Goal: Task Accomplishment & Management: Complete application form

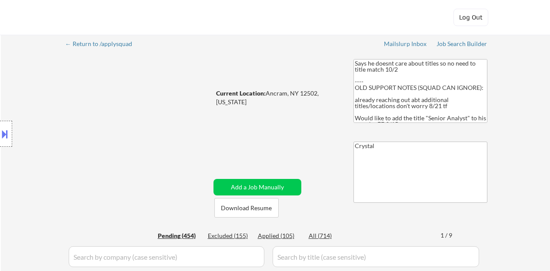
select select ""pending""
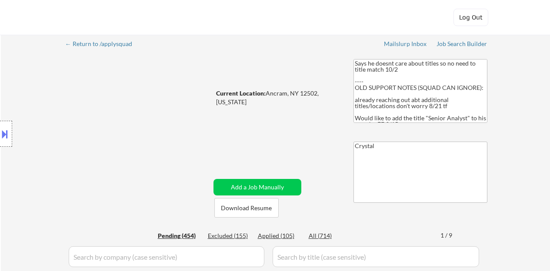
select select ""pending""
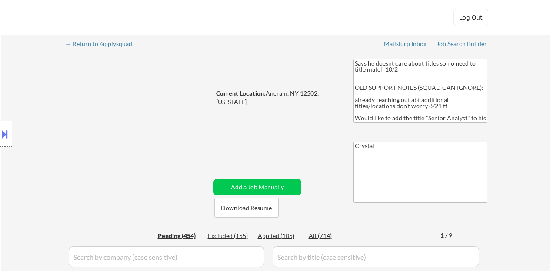
select select ""pending""
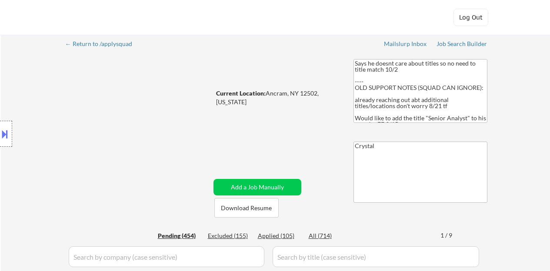
select select ""pending""
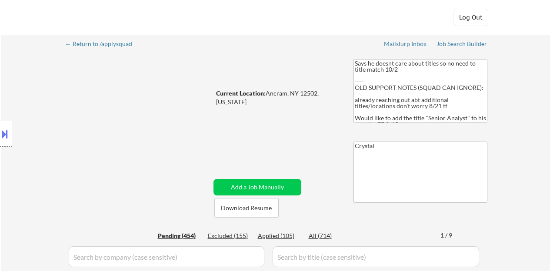
select select ""pending""
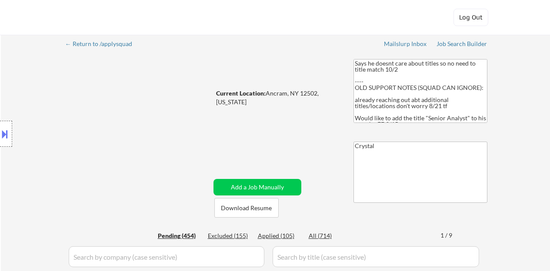
select select ""pending""
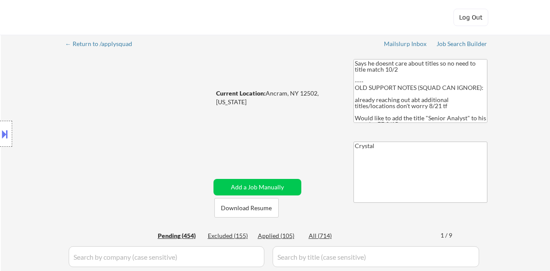
select select ""pending""
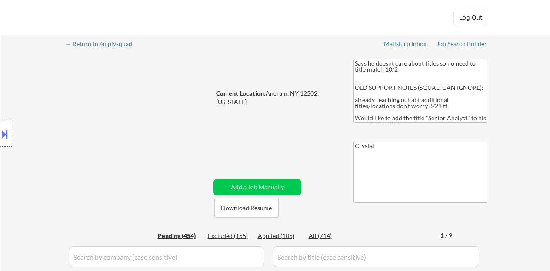
select select ""pending""
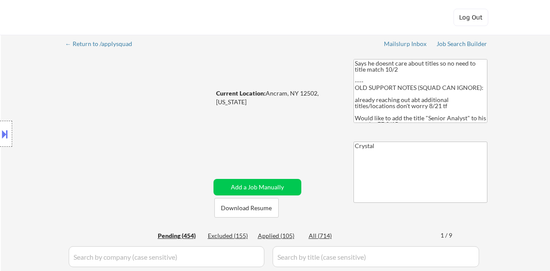
select select ""pending""
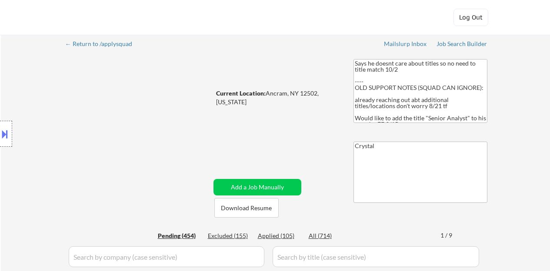
select select ""pending""
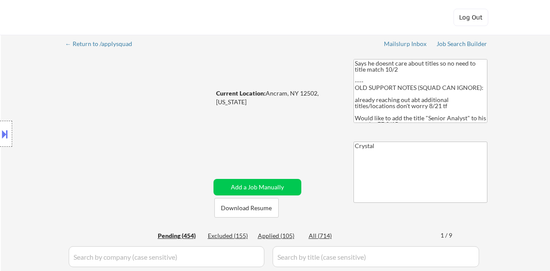
select select ""pending""
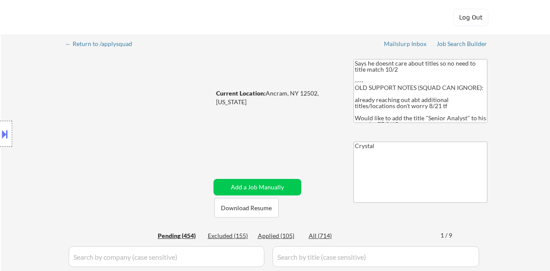
select select ""pending""
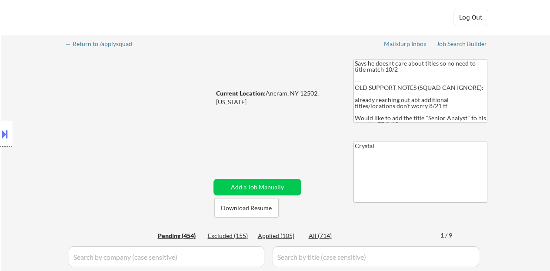
select select ""pending""
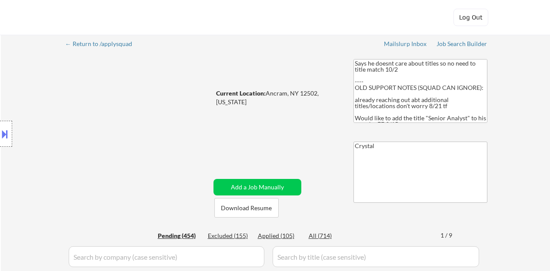
select select ""pending""
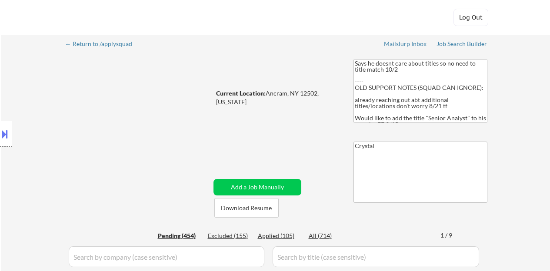
select select ""pending""
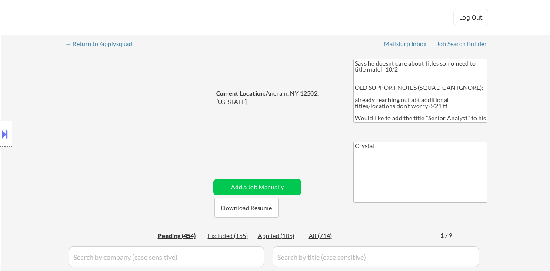
select select ""pending""
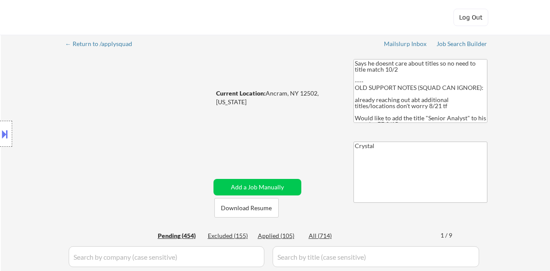
select select ""pending""
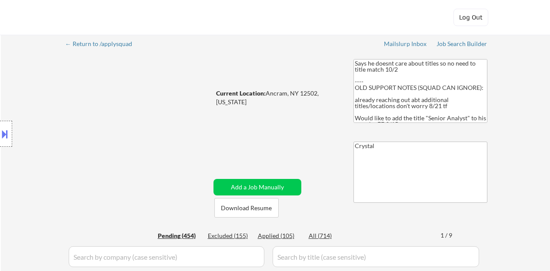
select select ""pending""
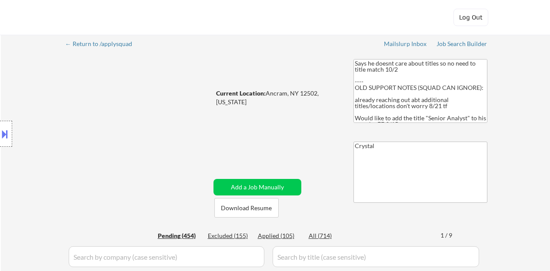
select select ""pending""
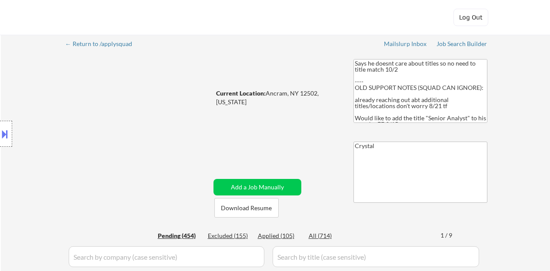
select select ""pending""
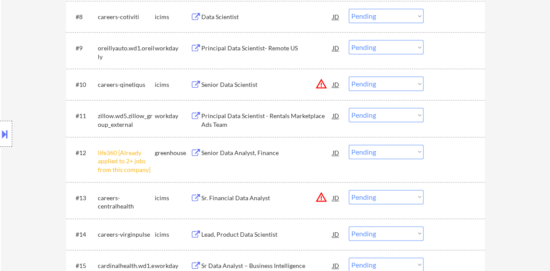
scroll to position [566, 0]
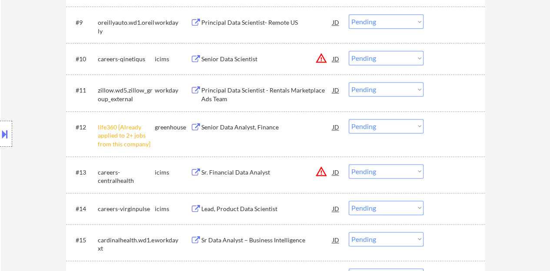
click at [385, 125] on select "Choose an option... Pending Applied Excluded (Questions) Excluded (Expired) Exc…" at bounding box center [386, 126] width 75 height 14
click at [349, 119] on select "Choose an option... Pending Applied Excluded (Questions) Excluded (Expired) Exc…" at bounding box center [386, 126] width 75 height 14
select select ""pending""
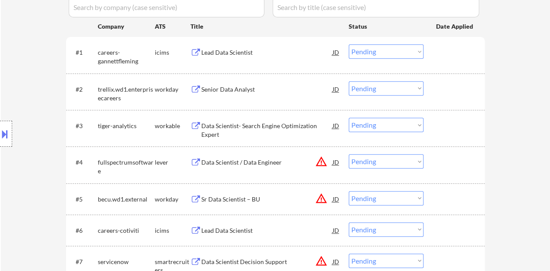
scroll to position [218, 0]
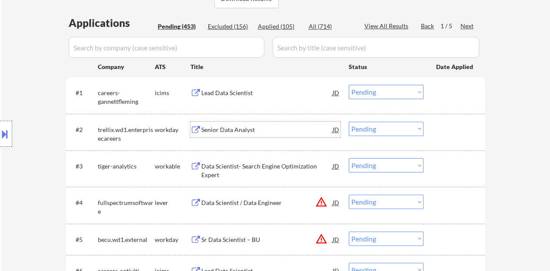
click at [213, 126] on div "Senior Data Analyst" at bounding box center [266, 130] width 131 height 9
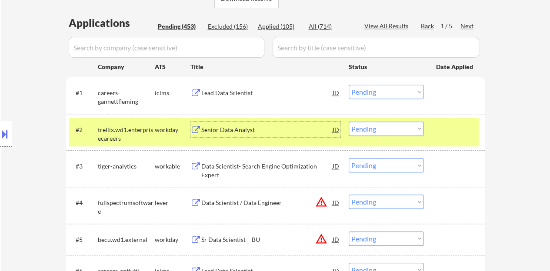
click at [383, 126] on select "Choose an option... Pending Applied Excluded (Questions) Excluded (Expired) Exc…" at bounding box center [386, 129] width 75 height 14
click at [349, 122] on select "Choose an option... Pending Applied Excluded (Questions) Excluded (Expired) Exc…" at bounding box center [386, 129] width 75 height 14
select select ""pending""
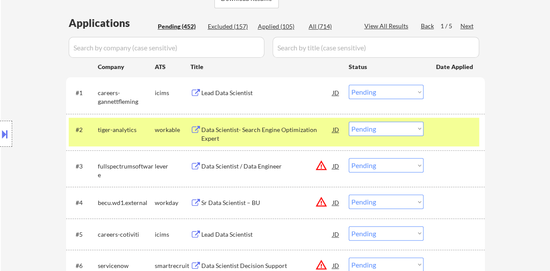
click at [464, 134] on div at bounding box center [455, 130] width 38 height 16
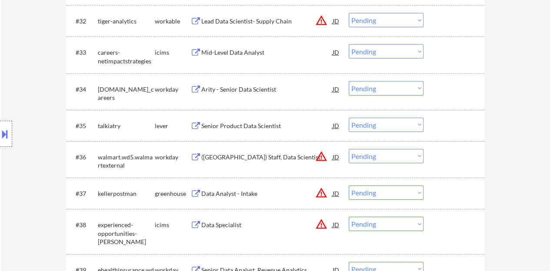
scroll to position [1349, 0]
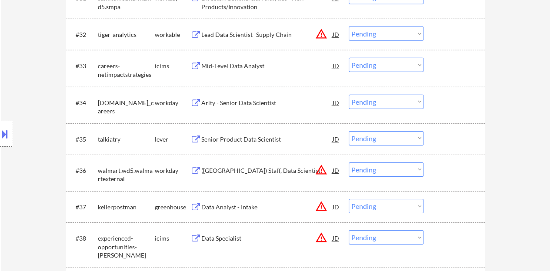
click at [209, 134] on div "Senior Product Data Scientist" at bounding box center [266, 139] width 131 height 16
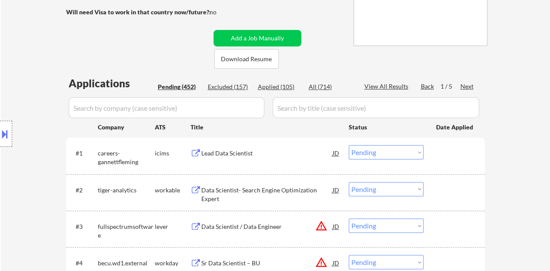
scroll to position [0, 0]
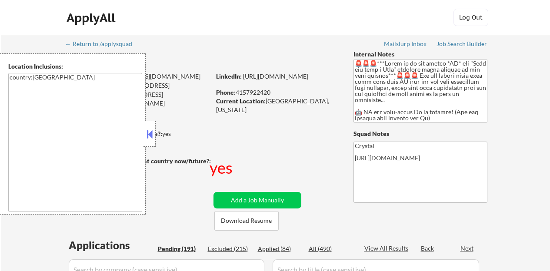
select select ""pending""
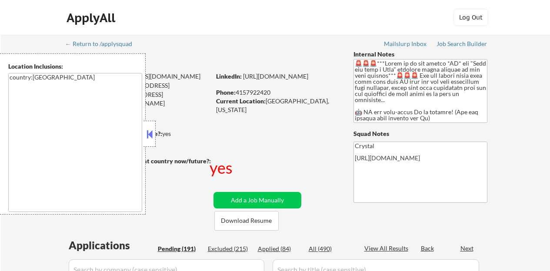
select select ""pending""
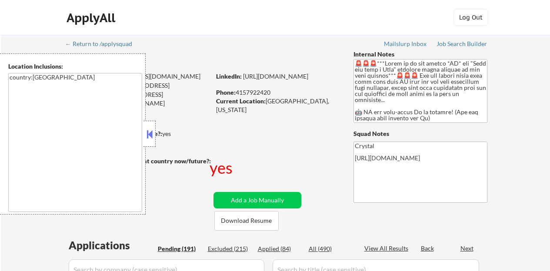
select select ""pending""
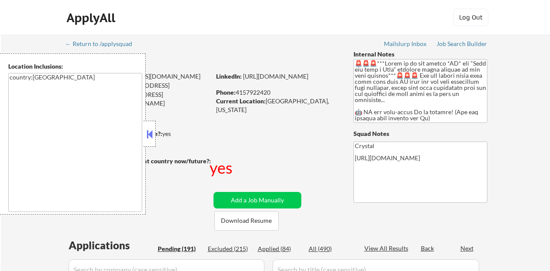
select select ""pending""
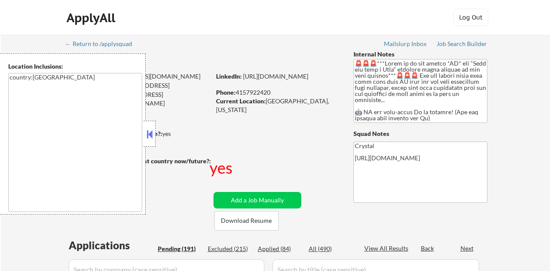
select select ""pending""
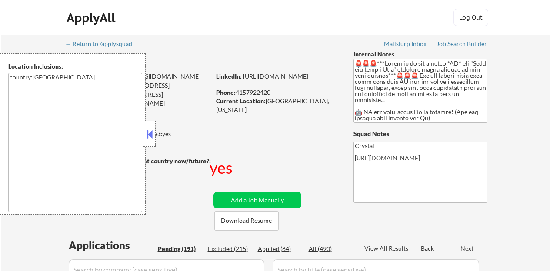
select select ""pending""
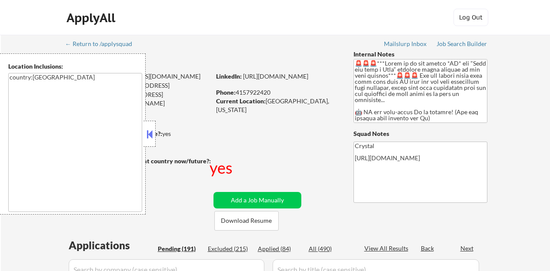
select select ""pending""
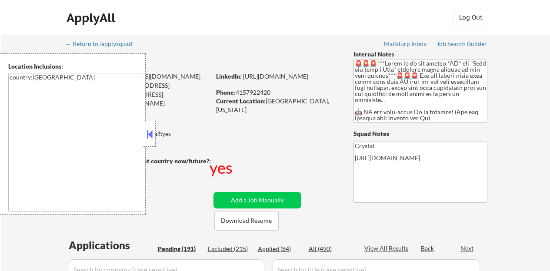
select select ""pending""
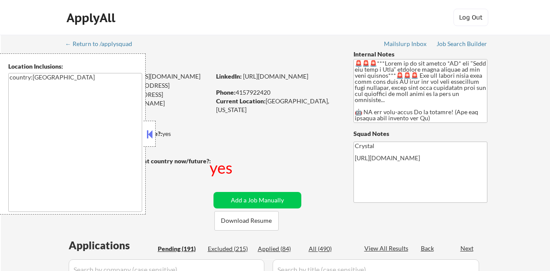
select select ""pending""
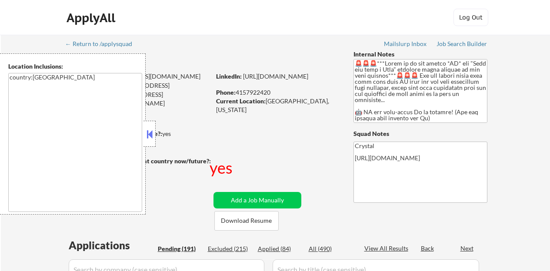
select select ""pending""
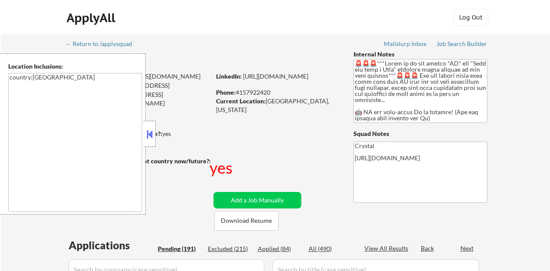
select select ""pending""
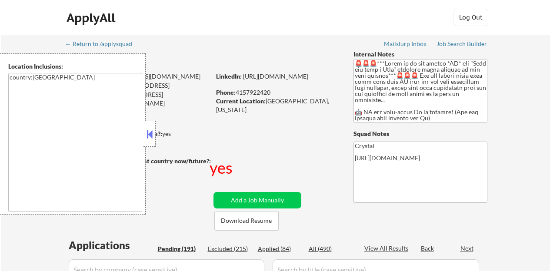
select select ""pending""
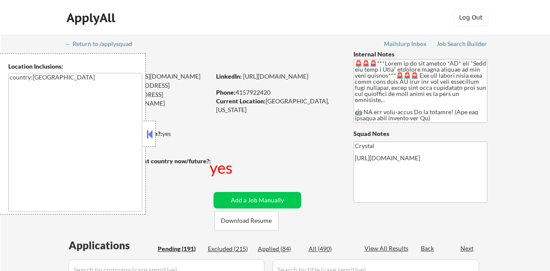
select select ""pending""
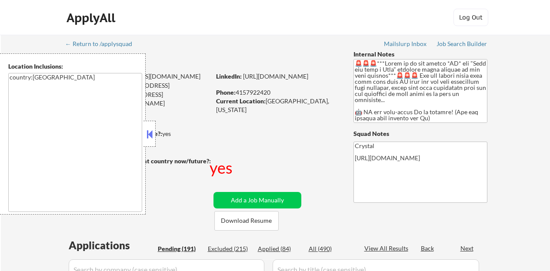
select select ""pending""
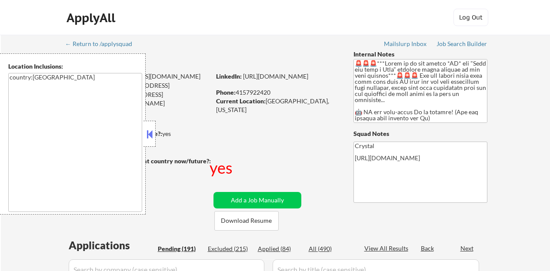
select select ""pending""
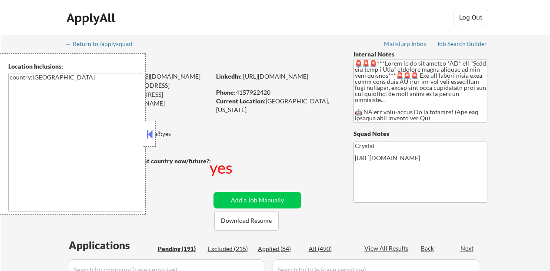
select select ""pending""
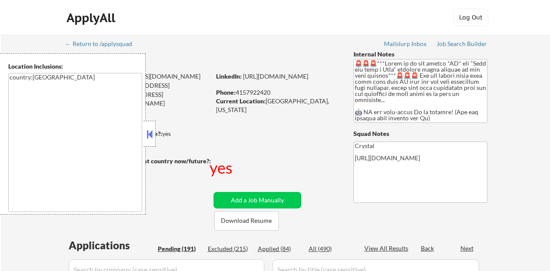
select select ""pending""
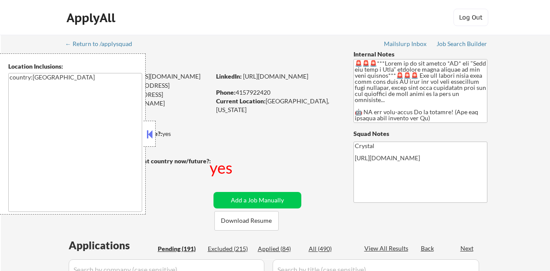
select select ""pending""
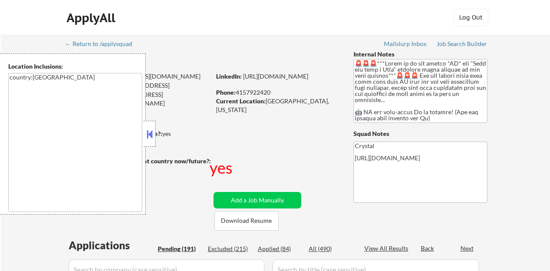
select select ""pending""
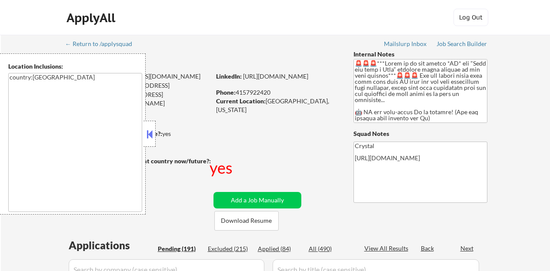
select select ""pending""
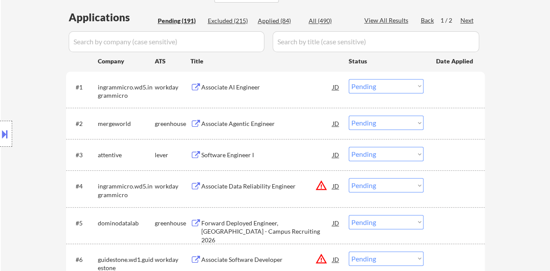
scroll to position [218, 0]
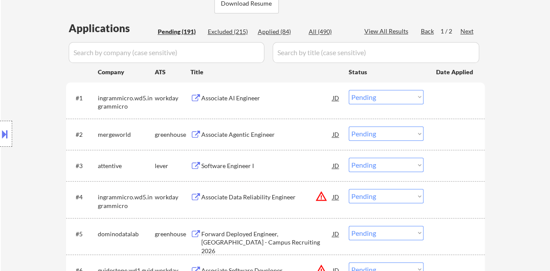
click at [250, 101] on div "Associate AI Engineer" at bounding box center [266, 98] width 131 height 9
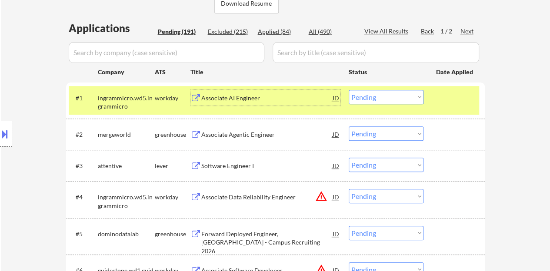
click at [372, 99] on select "Choose an option... Pending Applied Excluded (Questions) Excluded (Expired) Exc…" at bounding box center [386, 97] width 75 height 14
click at [349, 90] on select "Choose an option... Pending Applied Excluded (Questions) Excluded (Expired) Exc…" at bounding box center [386, 97] width 75 height 14
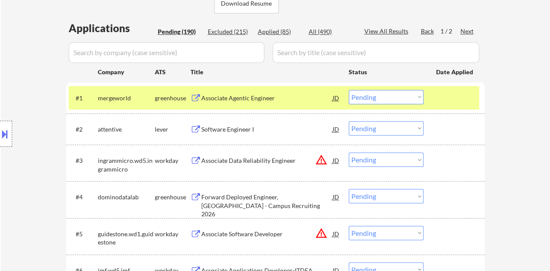
click at [271, 95] on div "Associate Agentic Engineer" at bounding box center [266, 98] width 131 height 9
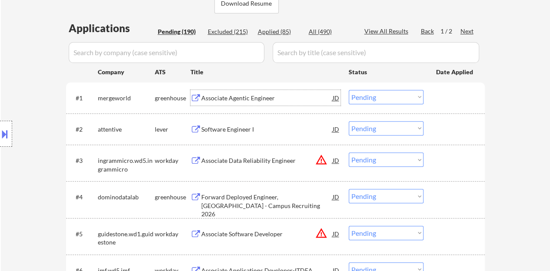
click at [436, 96] on div "#1 mergeworld greenhouse Associate Agentic Engineer JD Choose an option... Pend…" at bounding box center [274, 97] width 411 height 23
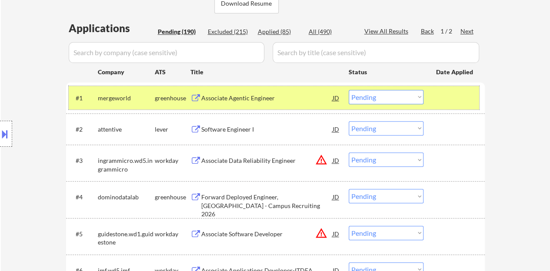
click at [413, 100] on select "Choose an option... Pending Applied Excluded (Questions) Excluded (Expired) Exc…" at bounding box center [386, 97] width 75 height 14
click at [349, 90] on select "Choose an option... Pending Applied Excluded (Questions) Excluded (Expired) Exc…" at bounding box center [386, 97] width 75 height 14
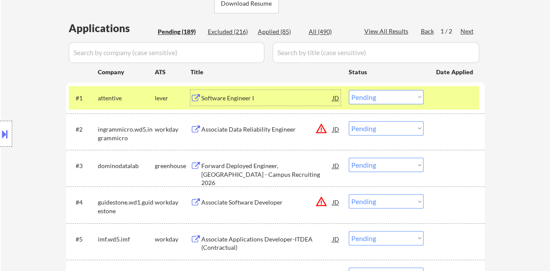
click at [249, 94] on div "Software Engineer I" at bounding box center [266, 98] width 131 height 9
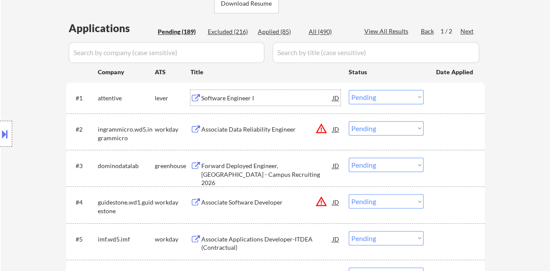
click at [446, 94] on div at bounding box center [455, 98] width 38 height 16
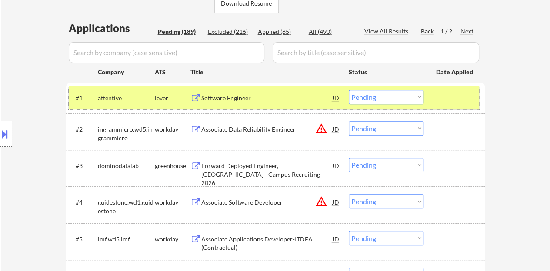
click at [382, 98] on select "Choose an option... Pending Applied Excluded (Questions) Excluded (Expired) Exc…" at bounding box center [386, 97] width 75 height 14
click at [349, 90] on select "Choose an option... Pending Applied Excluded (Questions) Excluded (Expired) Exc…" at bounding box center [386, 97] width 75 height 14
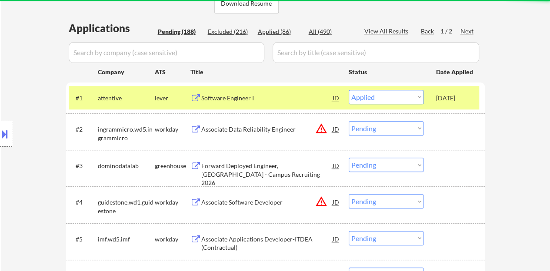
select select ""pending""
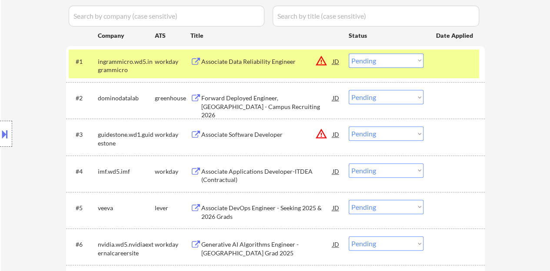
scroll to position [261, 0]
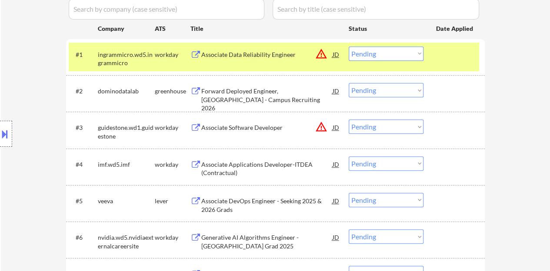
click at [446, 58] on div at bounding box center [455, 55] width 38 height 16
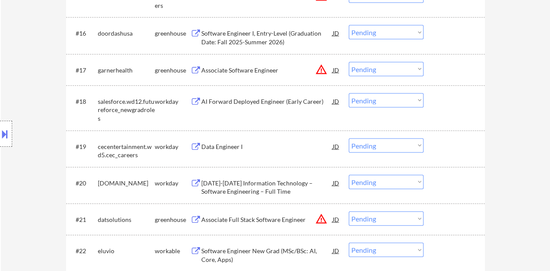
scroll to position [870, 0]
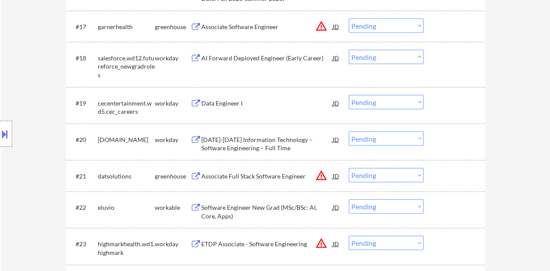
click at [233, 107] on div "Data Engineer I" at bounding box center [266, 103] width 131 height 9
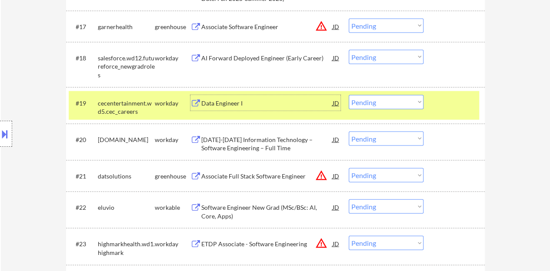
click at [392, 102] on select "Choose an option... Pending Applied Excluded (Questions) Excluded (Expired) Exc…" at bounding box center [386, 102] width 75 height 14
click at [349, 95] on select "Choose an option... Pending Applied Excluded (Questions) Excluded (Expired) Exc…" at bounding box center [386, 102] width 75 height 14
select select ""pending""
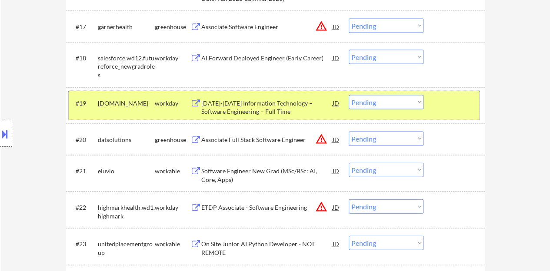
click at [427, 100] on div "#19 chevron.wd5.university workday 2025-2026 Information Technology – Software …" at bounding box center [274, 105] width 411 height 29
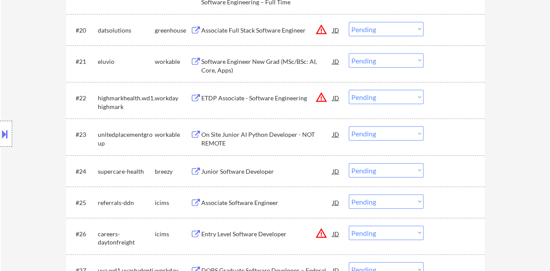
scroll to position [1044, 0]
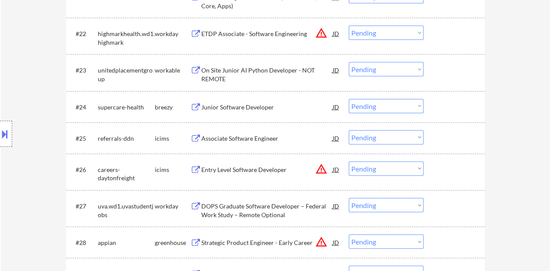
click at [257, 107] on div "Junior Software Developer" at bounding box center [266, 107] width 131 height 9
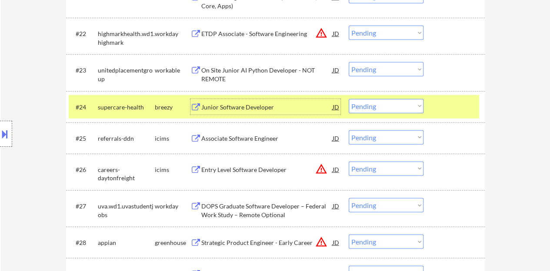
click at [414, 111] on select "Choose an option... Pending Applied Excluded (Questions) Excluded (Expired) Exc…" at bounding box center [386, 106] width 75 height 14
click at [349, 99] on select "Choose an option... Pending Applied Excluded (Questions) Excluded (Expired) Exc…" at bounding box center [386, 106] width 75 height 14
select select ""pending""
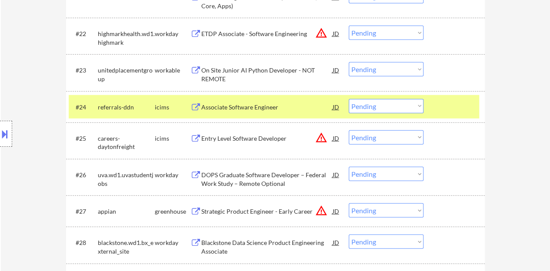
click at [451, 104] on div at bounding box center [455, 107] width 38 height 16
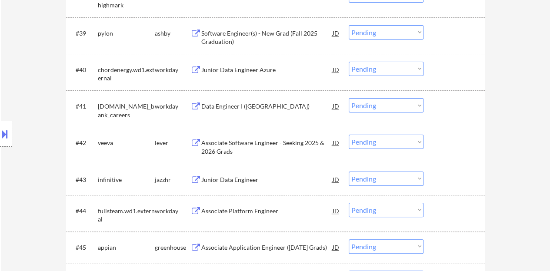
scroll to position [1653, 0]
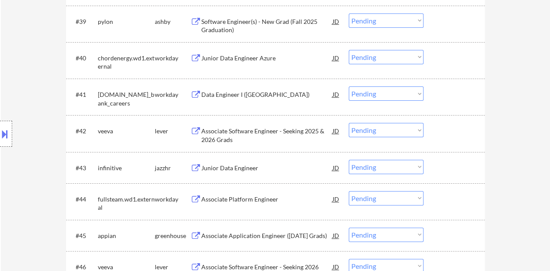
click at [226, 92] on div "Data Engineer I (US)" at bounding box center [266, 94] width 131 height 9
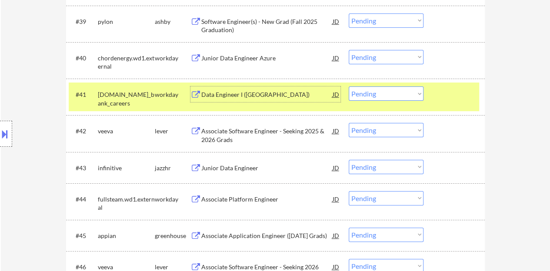
click at [386, 95] on select "Choose an option... Pending Applied Excluded (Questions) Excluded (Expired) Exc…" at bounding box center [386, 94] width 75 height 14
click at [349, 87] on select "Choose an option... Pending Applied Excluded (Questions) Excluded (Expired) Exc…" at bounding box center [386, 94] width 75 height 14
select select ""pending""
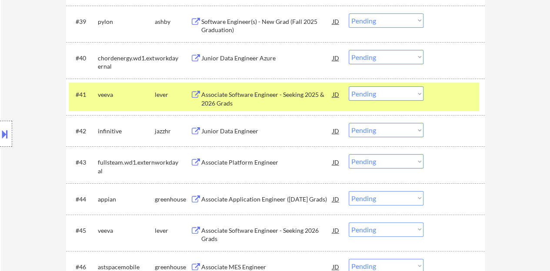
click at [459, 102] on div "#41 veeva lever Associate Software Engineer - Seeking 2025 & 2026 Grads JD Choo…" at bounding box center [274, 97] width 411 height 29
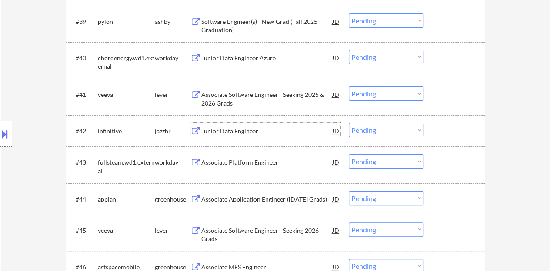
click at [238, 130] on div "Junior Data Engineer" at bounding box center [266, 131] width 131 height 9
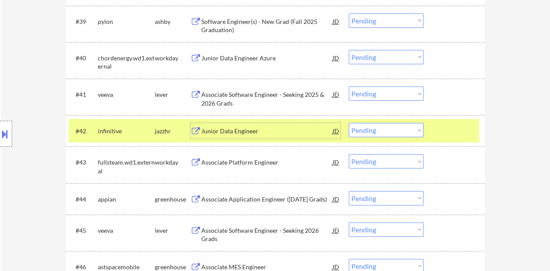
click at [385, 132] on select "Choose an option... Pending Applied Excluded (Questions) Excluded (Expired) Exc…" at bounding box center [386, 130] width 75 height 14
click at [349, 123] on select "Choose an option... Pending Applied Excluded (Questions) Excluded (Expired) Exc…" at bounding box center [386, 130] width 75 height 14
select select ""pending""
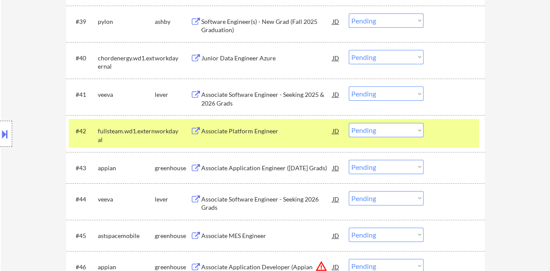
click at [436, 134] on div at bounding box center [455, 131] width 38 height 16
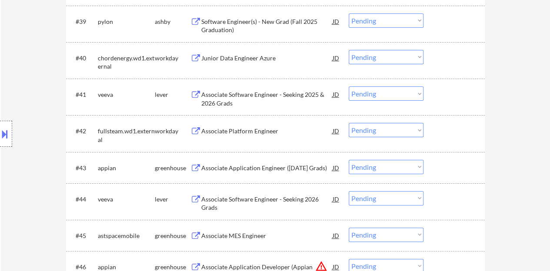
click at [407, 170] on select "Choose an option... Pending Applied Excluded (Questions) Excluded (Expired) Exc…" at bounding box center [386, 167] width 75 height 14
click at [349, 160] on select "Choose an option... Pending Applied Excluded (Questions) Excluded (Expired) Exc…" at bounding box center [386, 167] width 75 height 14
select select ""pending""
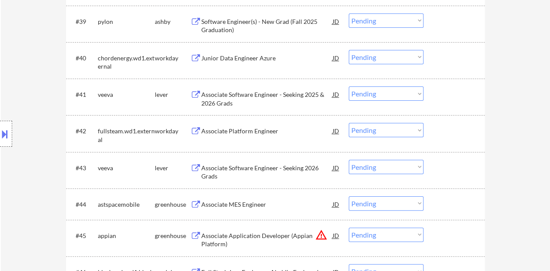
drag, startPoint x: 242, startPoint y: 139, endPoint x: 237, endPoint y: 141, distance: 5.5
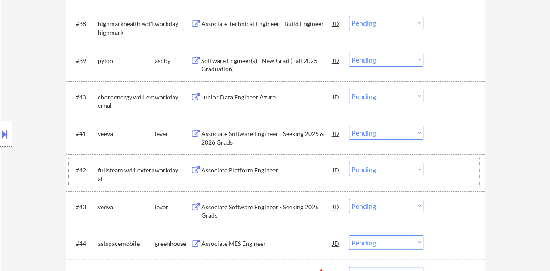
scroll to position [1610, 0]
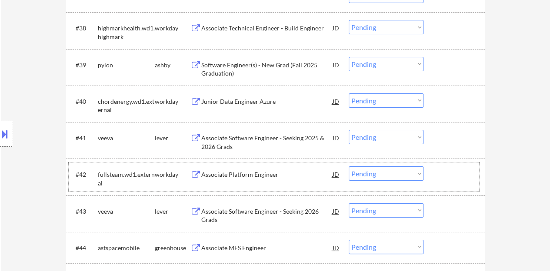
click at [225, 96] on div "Junior Data Engineer Azure" at bounding box center [266, 102] width 131 height 16
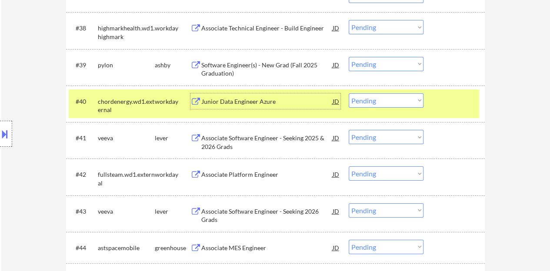
click at [362, 100] on select "Choose an option... Pending Applied Excluded (Questions) Excluded (Expired) Exc…" at bounding box center [386, 101] width 75 height 14
click at [349, 94] on select "Choose an option... Pending Applied Excluded (Questions) Excluded (Expired) Exc…" at bounding box center [386, 101] width 75 height 14
select select ""pending""
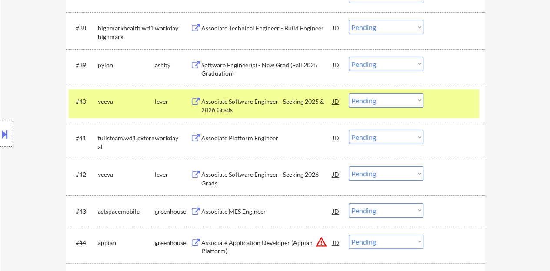
drag, startPoint x: 436, startPoint y: 101, endPoint x: 442, endPoint y: 102, distance: 5.7
click at [442, 102] on div at bounding box center [455, 102] width 38 height 16
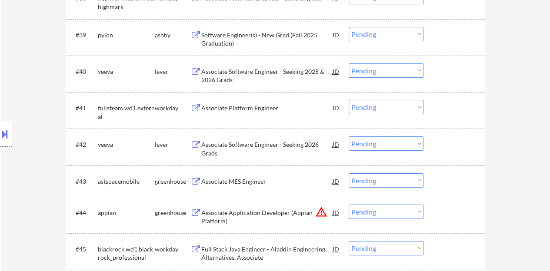
scroll to position [1653, 0]
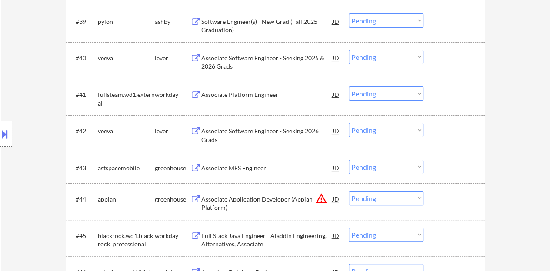
click at [260, 96] on div "Associate Platform Engineer" at bounding box center [266, 94] width 131 height 9
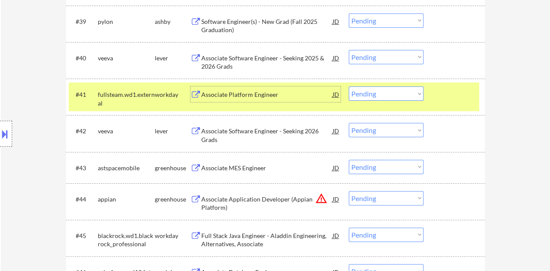
click at [407, 94] on select "Choose an option... Pending Applied Excluded (Questions) Excluded (Expired) Exc…" at bounding box center [386, 94] width 75 height 14
click at [349, 87] on select "Choose an option... Pending Applied Excluded (Questions) Excluded (Expired) Exc…" at bounding box center [386, 94] width 75 height 14
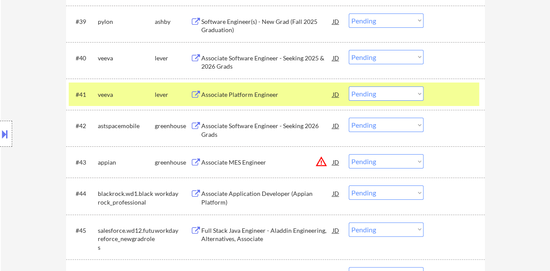
click at [248, 100] on div "Associate Platform Engineer" at bounding box center [266, 95] width 131 height 16
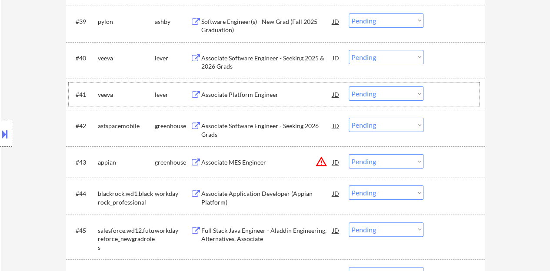
click at [452, 99] on div at bounding box center [455, 95] width 38 height 16
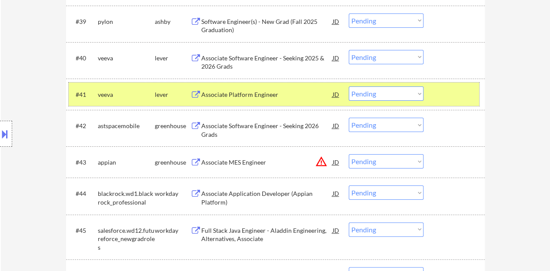
drag, startPoint x: 387, startPoint y: 86, endPoint x: 390, endPoint y: 91, distance: 6.0
click at [387, 87] on select "Choose an option... Pending Applied Excluded (Questions) Excluded (Expired) Exc…" at bounding box center [386, 94] width 75 height 14
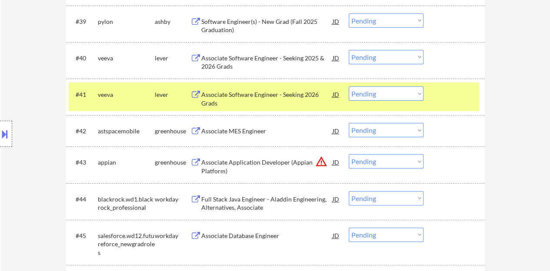
click at [410, 89] on select "Choose an option... Pending Applied Excluded (Questions) Excluded (Expired) Exc…" at bounding box center [386, 94] width 75 height 14
click at [349, 87] on select "Choose an option... Pending Applied Excluded (Questions) Excluded (Expired) Exc…" at bounding box center [386, 94] width 75 height 14
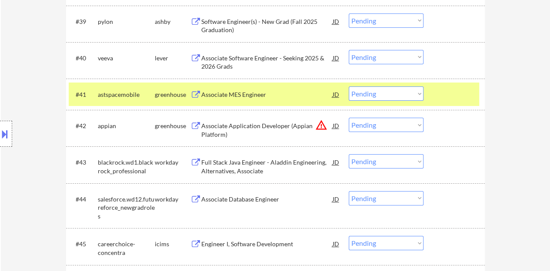
click at [249, 92] on div "Associate MES Engineer" at bounding box center [266, 94] width 131 height 9
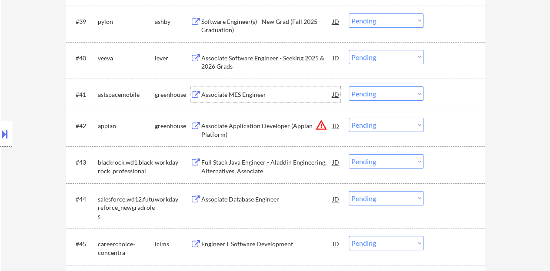
click at [453, 100] on div at bounding box center [455, 95] width 38 height 16
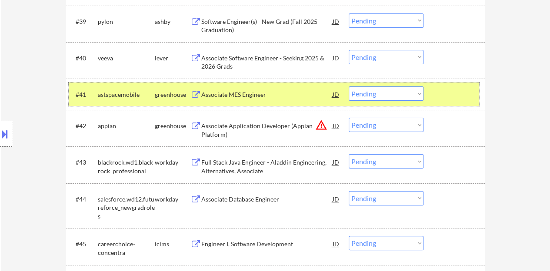
click at [403, 96] on select "Choose an option... Pending Applied Excluded (Questions) Excluded (Expired) Exc…" at bounding box center [386, 94] width 75 height 14
click at [349, 87] on select "Choose an option... Pending Applied Excluded (Questions) Excluded (Expired) Exc…" at bounding box center [386, 94] width 75 height 14
select select ""pending""
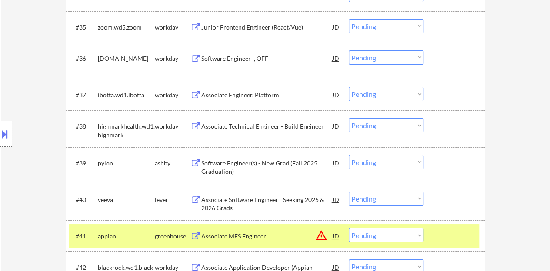
scroll to position [1702, 0]
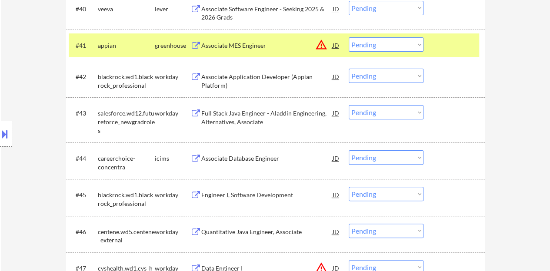
click at [448, 54] on div "#41 appian greenhouse Associate MES Engineer JD warning_amber Choose an option.…" at bounding box center [274, 45] width 411 height 23
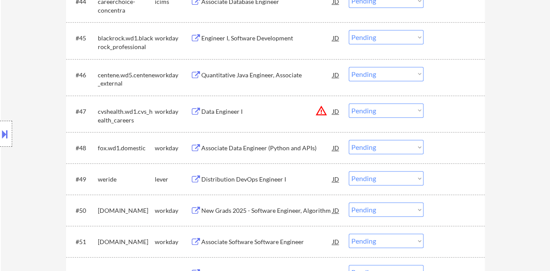
scroll to position [1920, 0]
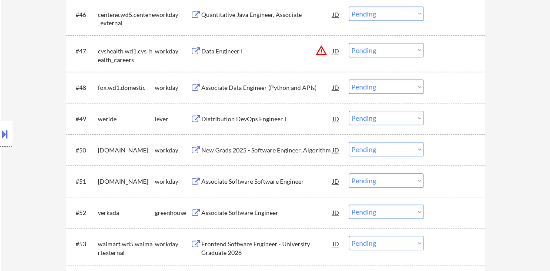
click at [269, 112] on div "#49 weride lever Distribution DevOps Engineer I JD warning_amber Choose an opti…" at bounding box center [274, 118] width 411 height 23
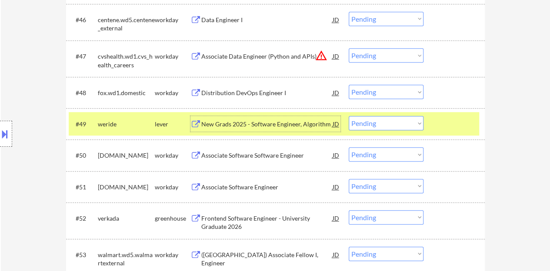
click at [465, 123] on div at bounding box center [455, 124] width 38 height 16
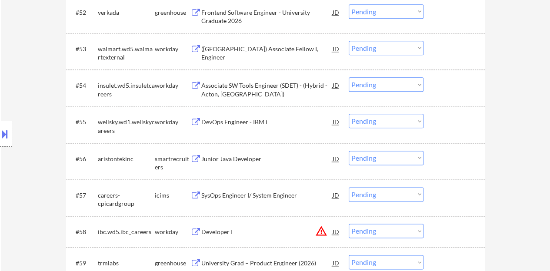
scroll to position [2181, 0]
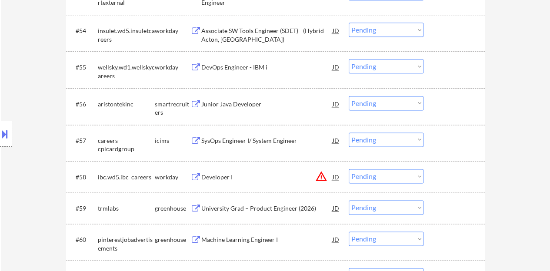
click at [245, 109] on div "Junior Java Developer" at bounding box center [266, 104] width 131 height 16
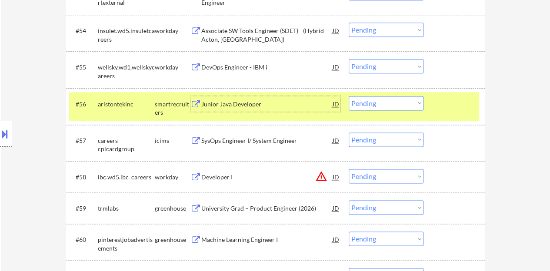
click at [389, 100] on select "Choose an option... Pending Applied Excluded (Questions) Excluded (Expired) Exc…" at bounding box center [386, 103] width 75 height 14
click at [349, 96] on select "Choose an option... Pending Applied Excluded (Questions) Excluded (Expired) Exc…" at bounding box center [386, 103] width 75 height 14
select select ""pending""
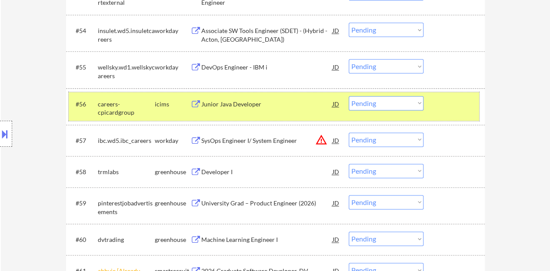
click at [452, 113] on div "#56 careers-cpicardgroup icims Junior Java Developer JD warning_amber Choose an…" at bounding box center [274, 106] width 411 height 29
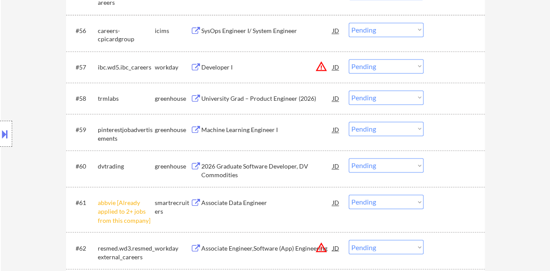
scroll to position [2268, 0]
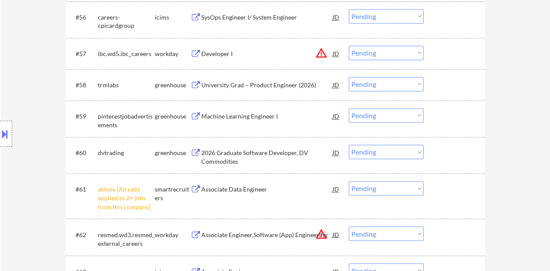
click at [400, 191] on select "Choose an option... Pending Applied Excluded (Questions) Excluded (Expired) Exc…" at bounding box center [386, 188] width 75 height 14
click at [349, 181] on select "Choose an option... Pending Applied Excluded (Questions) Excluded (Expired) Exc…" at bounding box center [386, 188] width 75 height 14
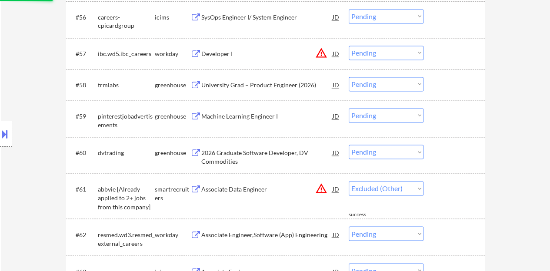
select select ""pending""
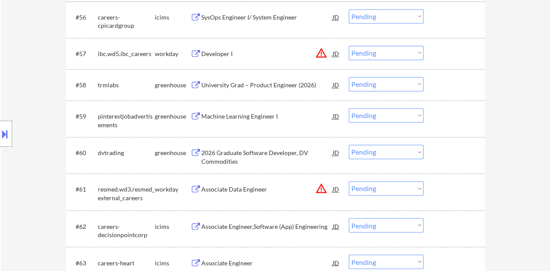
click at [244, 114] on div "Machine Learning Engineer I" at bounding box center [266, 116] width 131 height 9
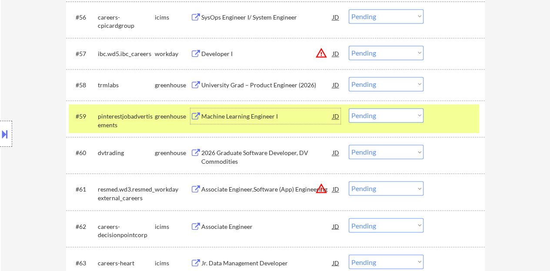
click at [402, 111] on select "Choose an option... Pending Applied Excluded (Questions) Excluded (Expired) Exc…" at bounding box center [386, 115] width 75 height 14
click at [349, 108] on select "Choose an option... Pending Applied Excluded (Questions) Excluded (Expired) Exc…" at bounding box center [386, 115] width 75 height 14
select select ""pending""
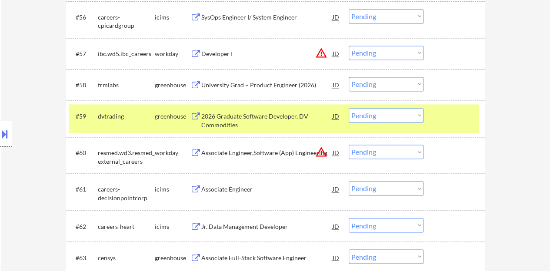
click at [443, 115] on div at bounding box center [455, 116] width 38 height 16
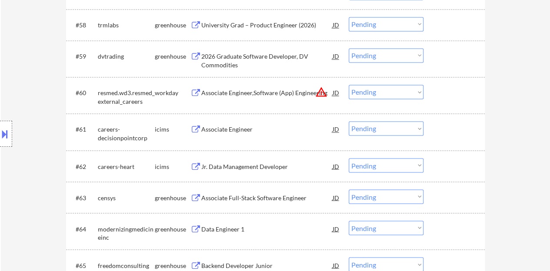
scroll to position [2399, 0]
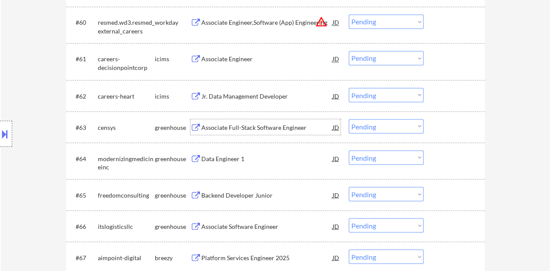
click at [254, 133] on div "Associate Full-Stack Software Engineer" at bounding box center [266, 127] width 131 height 16
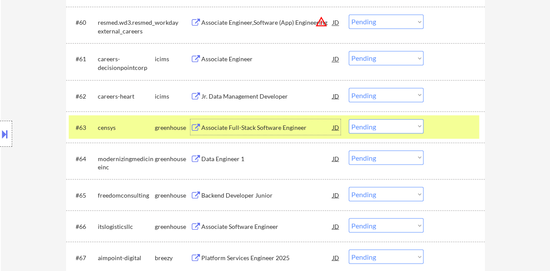
click at [383, 122] on select "Choose an option... Pending Applied Excluded (Questions) Excluded (Expired) Exc…" at bounding box center [386, 126] width 75 height 14
click at [349, 119] on select "Choose an option... Pending Applied Excluded (Questions) Excluded (Expired) Exc…" at bounding box center [386, 126] width 75 height 14
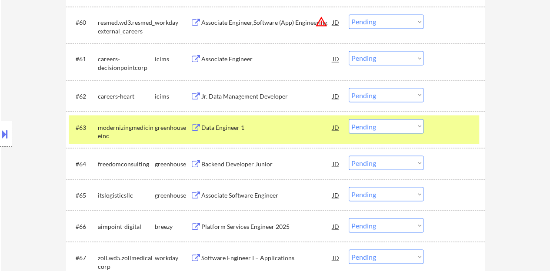
click at [231, 132] on div "Data Engineer 1" at bounding box center [266, 127] width 131 height 16
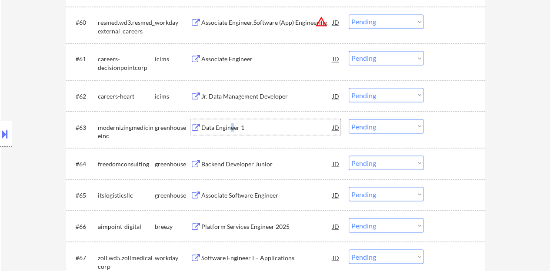
click at [456, 127] on div at bounding box center [455, 127] width 38 height 16
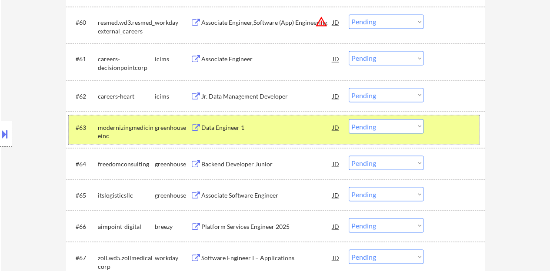
click at [416, 123] on select "Choose an option... Pending Applied Excluded (Questions) Excluded (Expired) Exc…" at bounding box center [386, 126] width 75 height 14
click at [349, 119] on select "Choose an option... Pending Applied Excluded (Questions) Excluded (Expired) Exc…" at bounding box center [386, 126] width 75 height 14
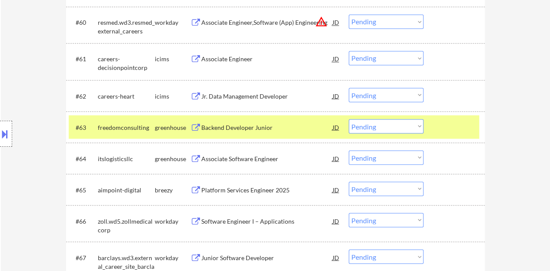
click at [262, 127] on div "Backend Developer Junior" at bounding box center [266, 127] width 131 height 9
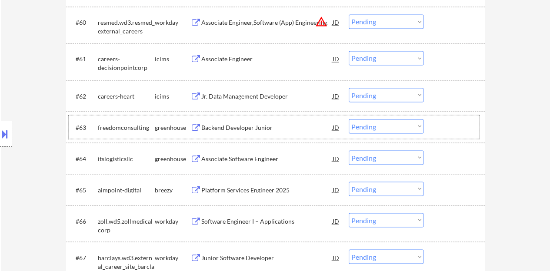
click at [468, 120] on div at bounding box center [455, 127] width 38 height 16
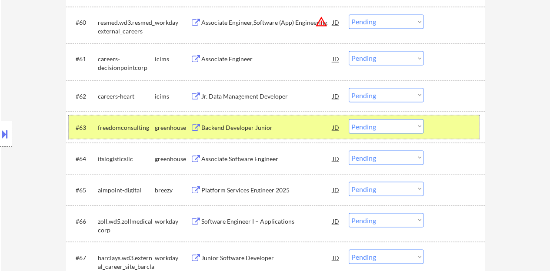
click at [388, 128] on select "Choose an option... Pending Applied Excluded (Questions) Excluded (Expired) Exc…" at bounding box center [386, 126] width 75 height 14
click at [349, 119] on select "Choose an option... Pending Applied Excluded (Questions) Excluded (Expired) Exc…" at bounding box center [386, 126] width 75 height 14
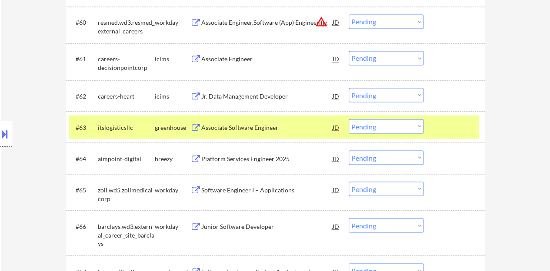
click at [258, 122] on div "Associate Software Engineer" at bounding box center [266, 127] width 131 height 16
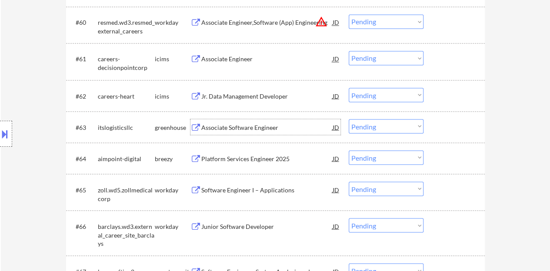
click at [452, 130] on div at bounding box center [455, 127] width 38 height 16
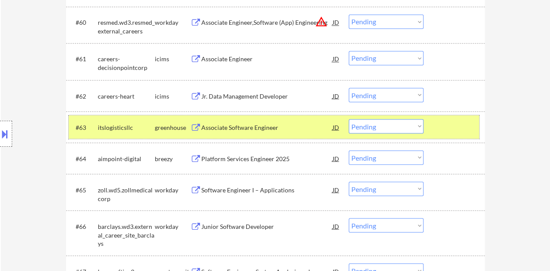
click at [403, 135] on div "#63 itslogisticsllc greenhouse Associate Software Engineer JD warning_amber Cho…" at bounding box center [274, 126] width 411 height 23
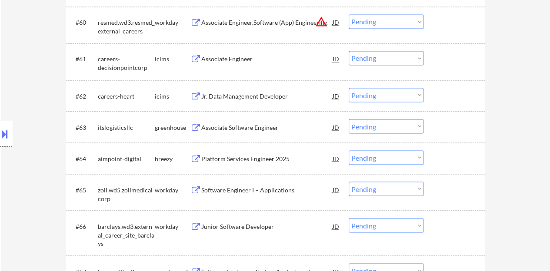
click at [392, 127] on select "Choose an option... Pending Applied Excluded (Questions) Excluded (Expired) Exc…" at bounding box center [386, 126] width 75 height 14
click at [376, 130] on select "Choose an option... Pending Applied Excluded (Questions) Excluded (Expired) Exc…" at bounding box center [386, 126] width 75 height 14
click at [349, 119] on select "Choose an option... Pending Applied Excluded (Questions) Excluded (Expired) Exc…" at bounding box center [386, 126] width 75 height 14
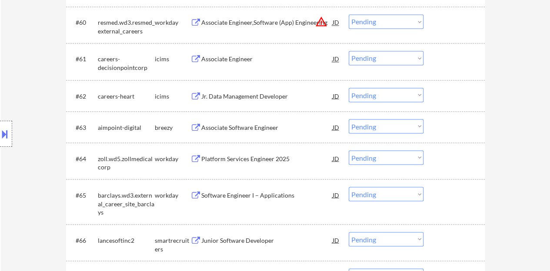
click at [256, 125] on div "Platform Services Engineer 2025" at bounding box center [266, 127] width 131 height 9
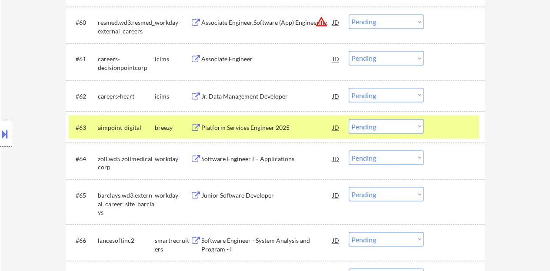
drag, startPoint x: 404, startPoint y: 139, endPoint x: 398, endPoint y: 136, distance: 6.2
click at [403, 139] on div "#63 aimpoint-digital breezy Platform Services Engineer 2025 JD warning_amber Ch…" at bounding box center [275, 126] width 419 height 31
click at [385, 126] on select "Choose an option... Pending Applied Excluded (Questions) Excluded (Expired) Exc…" at bounding box center [386, 126] width 75 height 14
click at [349, 119] on select "Choose an option... Pending Applied Excluded (Questions) Excluded (Expired) Exc…" at bounding box center [386, 126] width 75 height 14
select select ""pending""
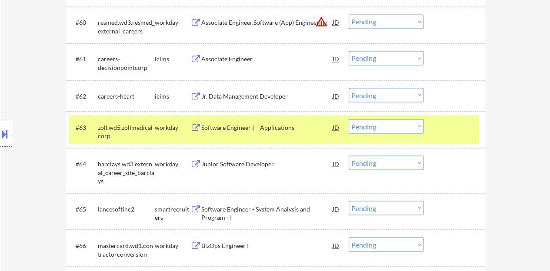
click at [446, 127] on div at bounding box center [455, 127] width 38 height 16
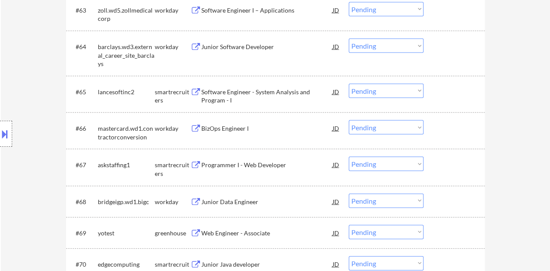
scroll to position [2529, 0]
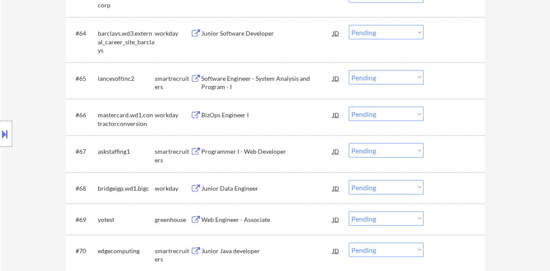
click at [248, 155] on div "Programmer I - Web Developer" at bounding box center [266, 151] width 131 height 9
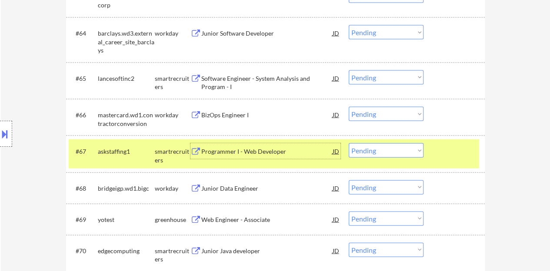
click at [380, 147] on select "Choose an option... Pending Applied Excluded (Questions) Excluded (Expired) Exc…" at bounding box center [386, 151] width 75 height 14
click at [349, 144] on select "Choose an option... Pending Applied Excluded (Questions) Excluded (Expired) Exc…" at bounding box center [386, 151] width 75 height 14
select select ""pending""
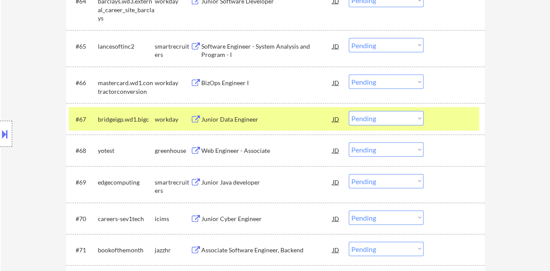
scroll to position [2573, 0]
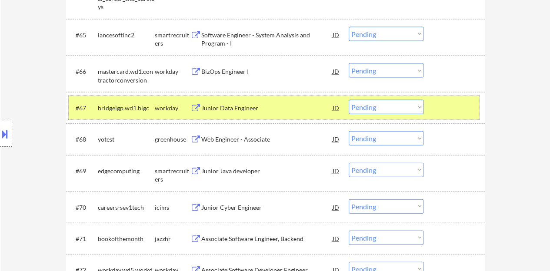
click at [440, 105] on div at bounding box center [455, 108] width 38 height 16
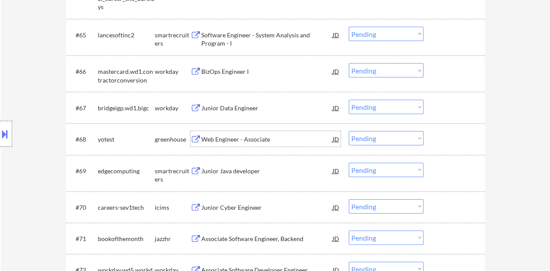
click at [260, 140] on div "Web Engineer - Associate" at bounding box center [266, 139] width 131 height 9
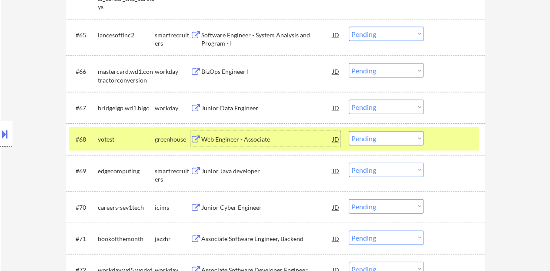
click at [416, 141] on select "Choose an option... Pending Applied Excluded (Questions) Excluded (Expired) Exc…" at bounding box center [386, 138] width 75 height 14
click at [349, 131] on select "Choose an option... Pending Applied Excluded (Questions) Excluded (Expired) Exc…" at bounding box center [386, 138] width 75 height 14
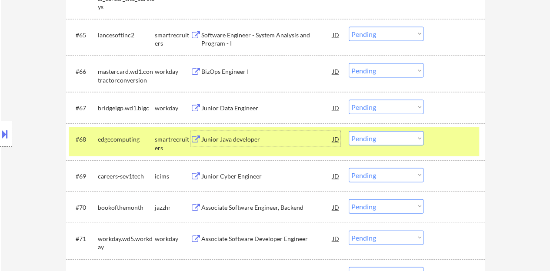
click at [240, 137] on div "Junior Java developer" at bounding box center [266, 139] width 131 height 9
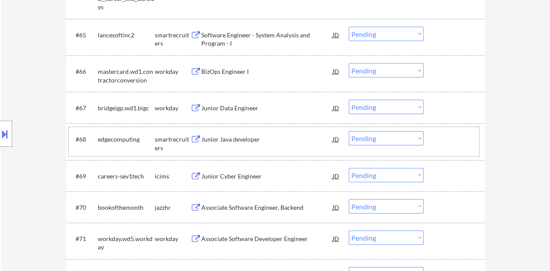
click at [448, 139] on div at bounding box center [455, 139] width 38 height 16
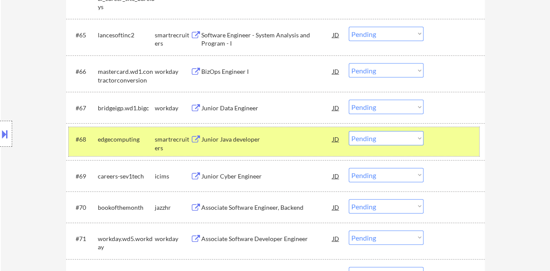
click at [387, 137] on select "Choose an option... Pending Applied Excluded (Questions) Excluded (Expired) Exc…" at bounding box center [386, 138] width 75 height 14
click at [349, 131] on select "Choose an option... Pending Applied Excluded (Questions) Excluded (Expired) Exc…" at bounding box center [386, 138] width 75 height 14
select select ""pending""
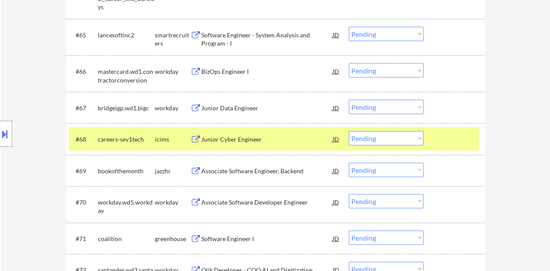
click at [446, 144] on div at bounding box center [455, 139] width 38 height 16
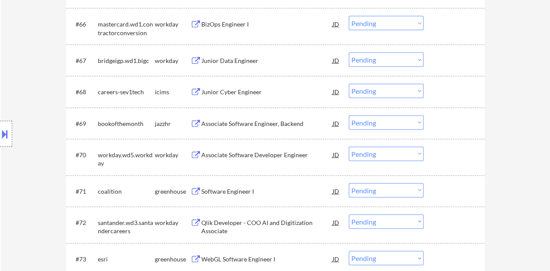
scroll to position [2660, 0]
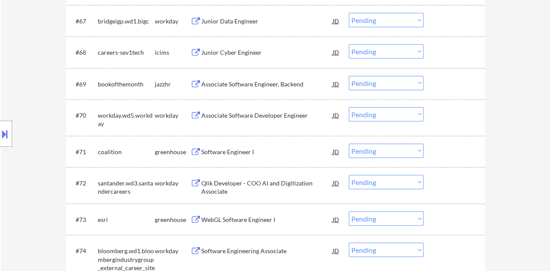
click at [241, 148] on div "Software Engineer I" at bounding box center [266, 152] width 131 height 9
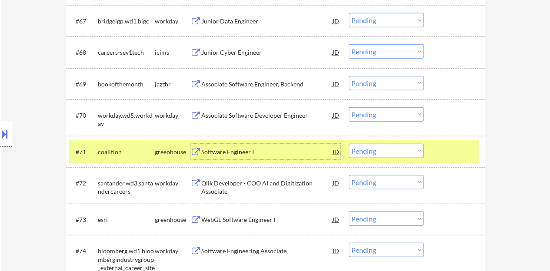
click at [395, 153] on select "Choose an option... Pending Applied Excluded (Questions) Excluded (Expired) Exc…" at bounding box center [386, 151] width 75 height 14
click at [349, 144] on select "Choose an option... Pending Applied Excluded (Questions) Excluded (Expired) Exc…" at bounding box center [386, 151] width 75 height 14
select select ""pending""
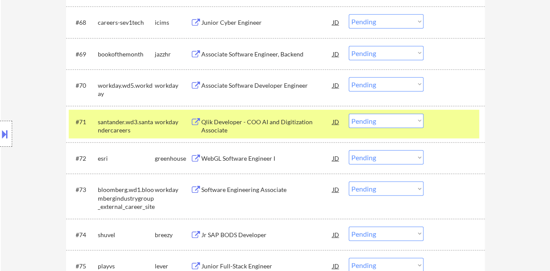
scroll to position [2703, 0]
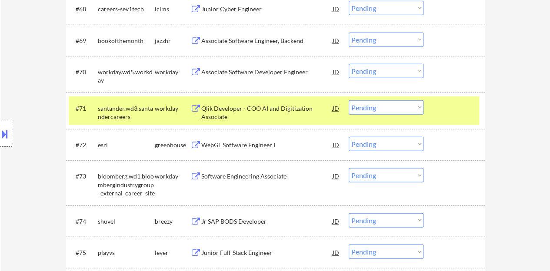
click at [434, 114] on div "#71 santander.wd3.santandercareers workday Qlik Developer - COO AI and Digitiza…" at bounding box center [274, 111] width 411 height 29
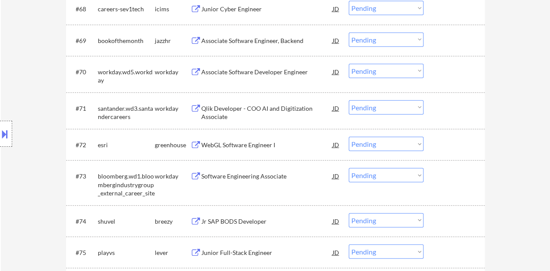
click at [262, 139] on div "WebGL Software Engineer I" at bounding box center [266, 145] width 131 height 16
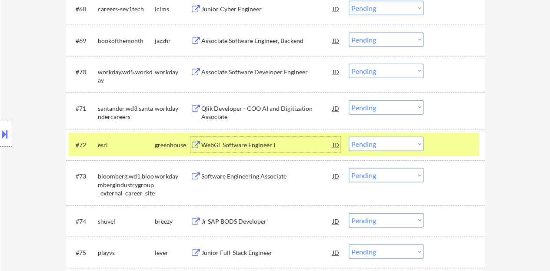
click at [369, 141] on select "Choose an option... Pending Applied Excluded (Questions) Excluded (Expired) Exc…" at bounding box center [386, 144] width 75 height 14
click at [349, 137] on select "Choose an option... Pending Applied Excluded (Questions) Excluded (Expired) Exc…" at bounding box center [386, 144] width 75 height 14
select select ""pending""
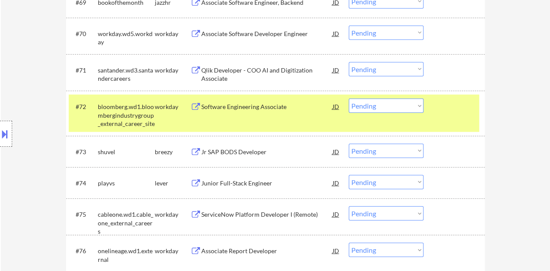
click at [439, 106] on div at bounding box center [455, 107] width 38 height 16
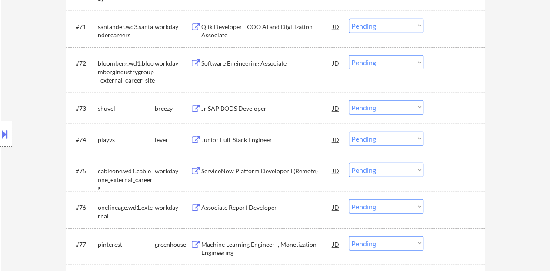
scroll to position [2828, 0]
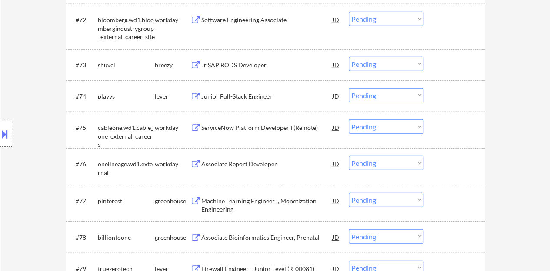
click at [252, 94] on div "Junior Full-Stack Engineer" at bounding box center [266, 96] width 131 height 9
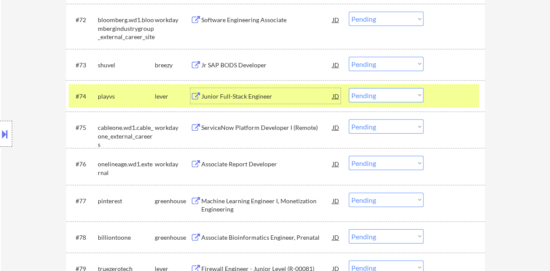
click at [369, 100] on select "Choose an option... Pending Applied Excluded (Questions) Excluded (Expired) Exc…" at bounding box center [386, 95] width 75 height 14
click at [349, 88] on select "Choose an option... Pending Applied Excluded (Questions) Excluded (Expired) Exc…" at bounding box center [386, 95] width 75 height 14
select select ""pending""
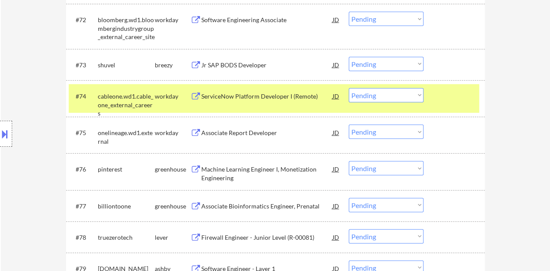
click at [438, 100] on div at bounding box center [455, 96] width 38 height 16
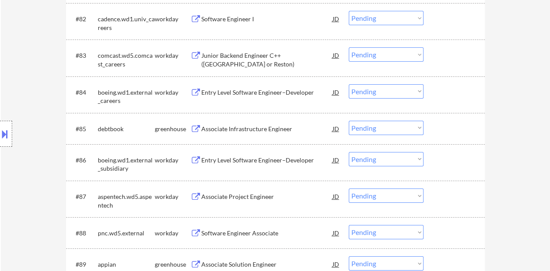
scroll to position [3177, 0]
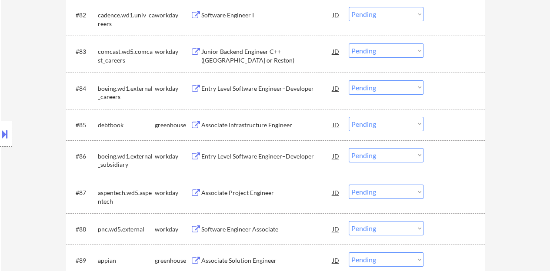
click at [245, 125] on div "Associate Infrastructure Engineer" at bounding box center [266, 125] width 131 height 9
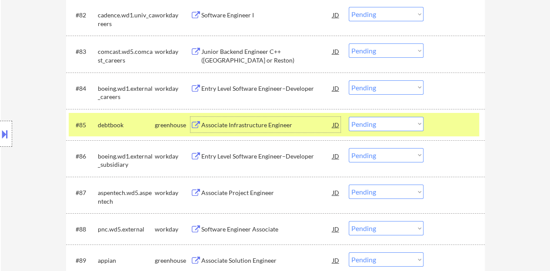
click at [381, 129] on select "Choose an option... Pending Applied Excluded (Questions) Excluded (Expired) Exc…" at bounding box center [386, 124] width 75 height 14
click at [365, 122] on select "Choose an option... Pending Applied Excluded (Questions) Excluded (Expired) Exc…" at bounding box center [386, 124] width 75 height 14
click at [349, 117] on select "Choose an option... Pending Applied Excluded (Questions) Excluded (Expired) Exc…" at bounding box center [386, 124] width 75 height 14
select select ""pending""
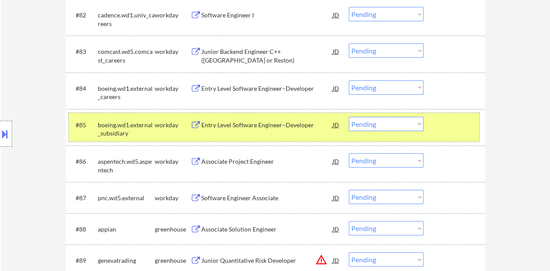
click at [442, 120] on div at bounding box center [455, 125] width 38 height 16
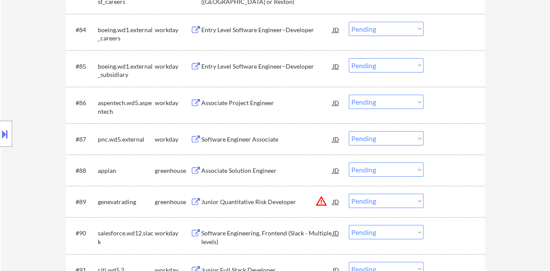
scroll to position [3264, 0]
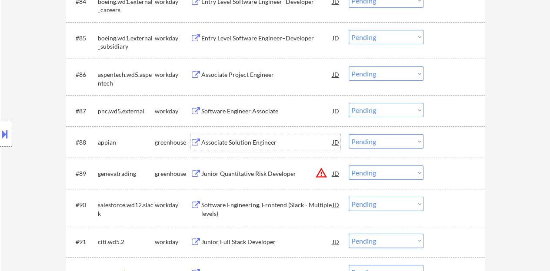
click at [249, 141] on div "Associate Solution Engineer" at bounding box center [266, 142] width 131 height 9
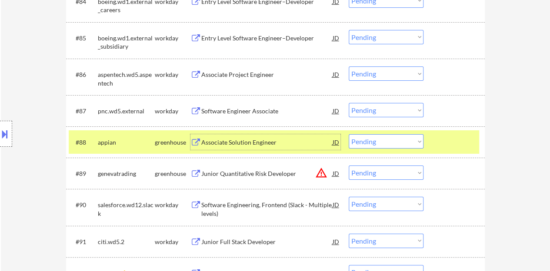
click at [398, 139] on select "Choose an option... Pending Applied Excluded (Questions) Excluded (Expired) Exc…" at bounding box center [386, 141] width 75 height 14
click at [386, 136] on select "Choose an option... Pending Applied Excluded (Questions) Excluded (Expired) Exc…" at bounding box center [386, 141] width 75 height 14
click at [349, 134] on select "Choose an option... Pending Applied Excluded (Questions) Excluded (Expired) Exc…" at bounding box center [386, 141] width 75 height 14
select select ""pending""
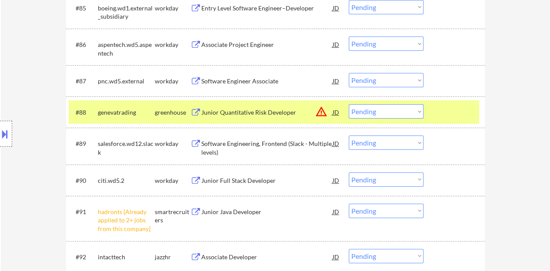
scroll to position [3307, 0]
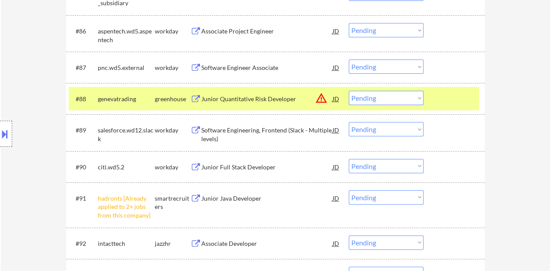
click at [382, 197] on select "Choose an option... Pending Applied Excluded (Questions) Excluded (Expired) Exc…" at bounding box center [386, 198] width 75 height 14
click at [383, 197] on select "Choose an option... Pending Applied Excluded (Questions) Excluded (Expired) Exc…" at bounding box center [386, 198] width 75 height 14
click at [349, 191] on select "Choose an option... Pending Applied Excluded (Questions) Excluded (Expired) Exc…" at bounding box center [386, 198] width 75 height 14
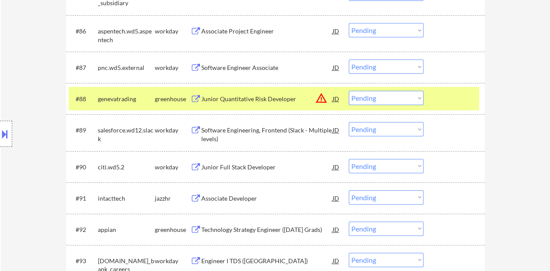
click at [460, 100] on div at bounding box center [455, 99] width 38 height 16
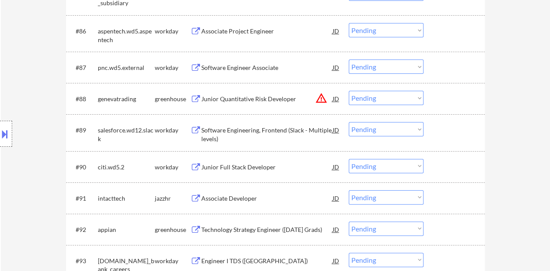
click at [218, 191] on div "#91 intacttech jazzhr Associate Developer JD warning_amber Choose an option... …" at bounding box center [274, 198] width 411 height 23
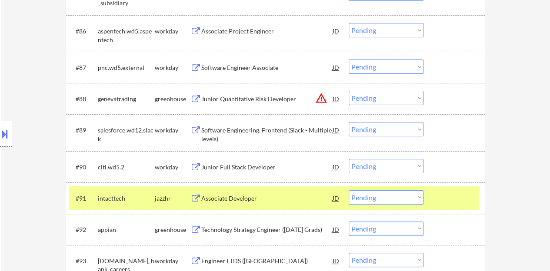
click at [223, 198] on div "Associate Developer" at bounding box center [266, 198] width 131 height 9
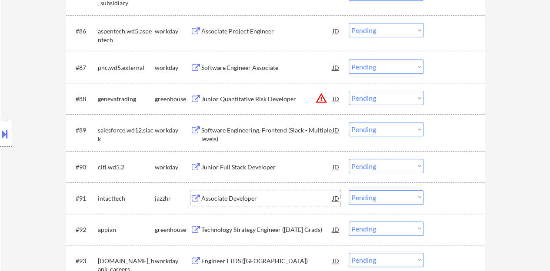
click at [462, 192] on div at bounding box center [455, 199] width 38 height 16
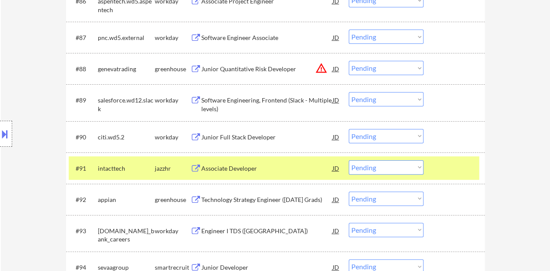
scroll to position [3351, 0]
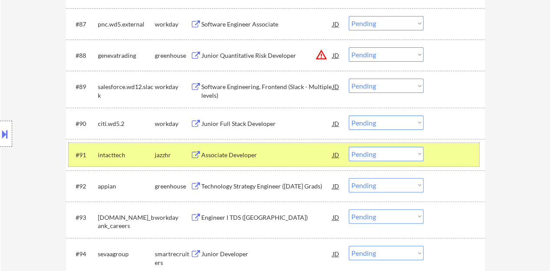
click at [392, 154] on select "Choose an option... Pending Applied Excluded (Questions) Excluded (Expired) Exc…" at bounding box center [386, 154] width 75 height 14
click at [349, 147] on select "Choose an option... Pending Applied Excluded (Questions) Excluded (Expired) Exc…" at bounding box center [386, 154] width 75 height 14
select select ""pending""
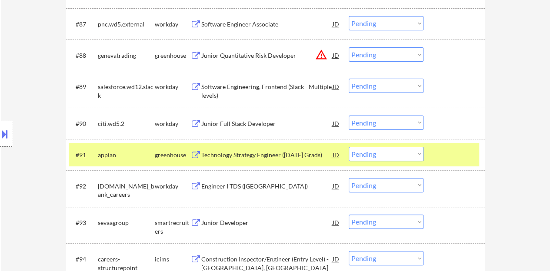
click at [438, 153] on div at bounding box center [455, 155] width 38 height 16
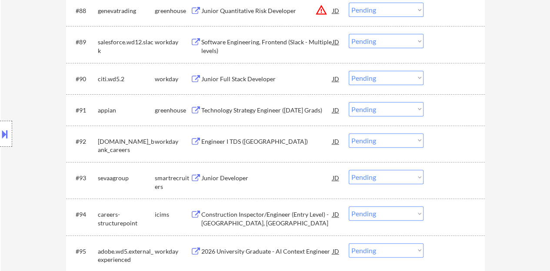
scroll to position [3438, 0]
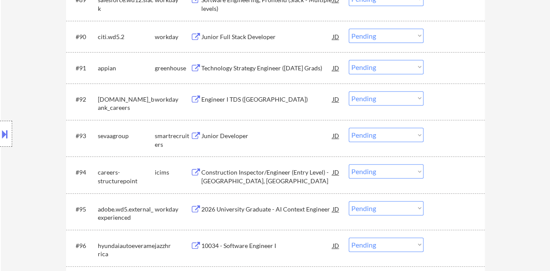
drag, startPoint x: 224, startPoint y: 122, endPoint x: 227, endPoint y: 128, distance: 6.6
click at [225, 124] on div "#93 sevaagroup smartrecruiters Junior Developer JD warning_amber Choose an opti…" at bounding box center [275, 138] width 419 height 37
click at [230, 132] on div "Junior Developer" at bounding box center [266, 136] width 131 height 9
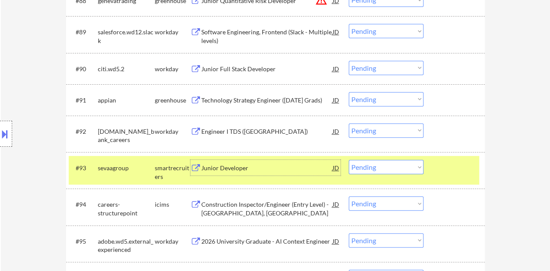
scroll to position [3479, 0]
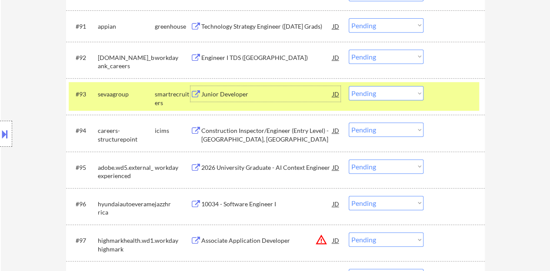
click at [383, 94] on select "Choose an option... Pending Applied Excluded (Questions) Excluded (Expired) Exc…" at bounding box center [386, 93] width 75 height 14
click at [349, 86] on select "Choose an option... Pending Applied Excluded (Questions) Excluded (Expired) Exc…" at bounding box center [386, 93] width 75 height 14
select select ""pending""
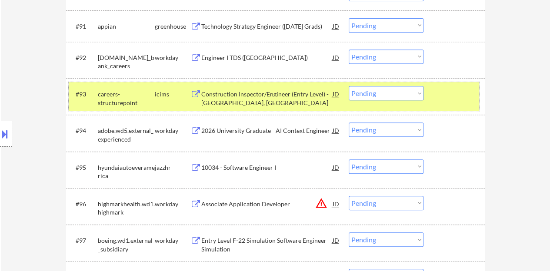
click at [457, 86] on div at bounding box center [455, 94] width 38 height 16
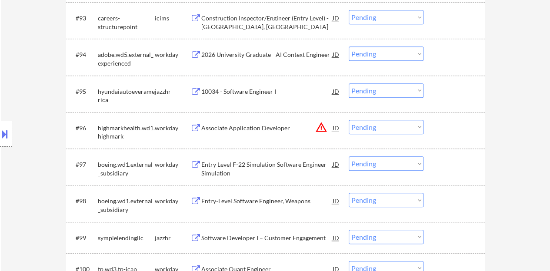
scroll to position [3566, 0]
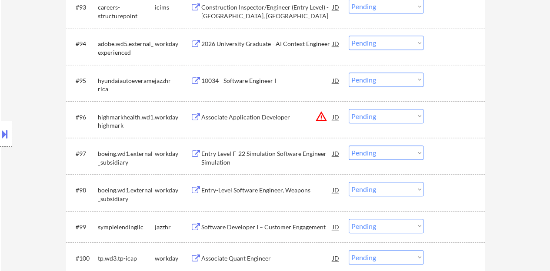
click at [245, 80] on div "10034 - Software Engineer I" at bounding box center [266, 81] width 131 height 9
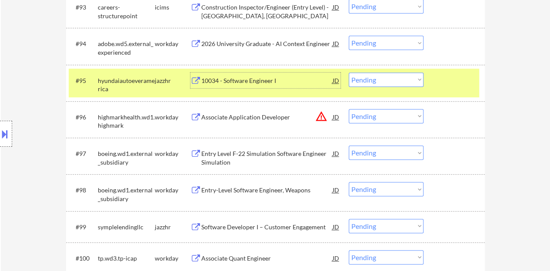
click at [369, 85] on select "Choose an option... Pending Applied Excluded (Questions) Excluded (Expired) Exc…" at bounding box center [386, 80] width 75 height 14
click at [349, 73] on select "Choose an option... Pending Applied Excluded (Questions) Excluded (Expired) Exc…" at bounding box center [386, 80] width 75 height 14
select select ""pending""
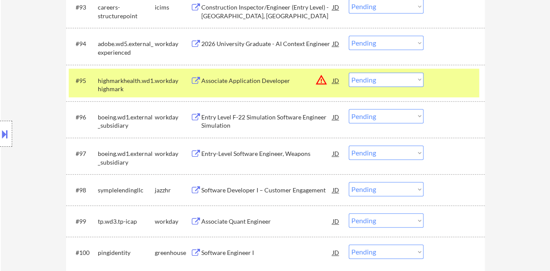
click at [465, 97] on div "#95 highmarkhealth.wd1.highmark workday Associate Application Developer JD warn…" at bounding box center [274, 83] width 411 height 29
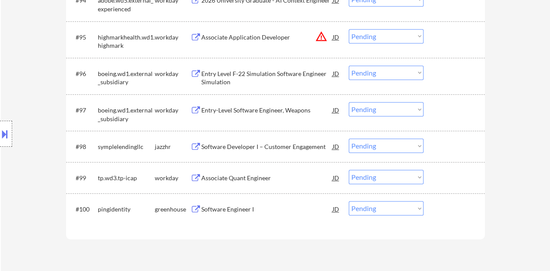
scroll to position [3653, 0]
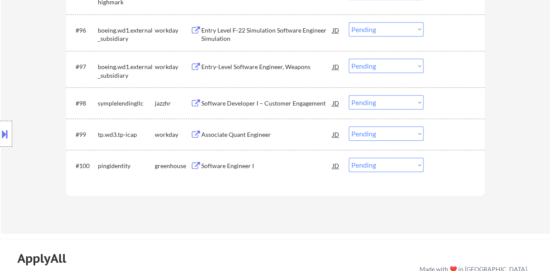
click at [234, 172] on div "Software Engineer I" at bounding box center [266, 166] width 131 height 16
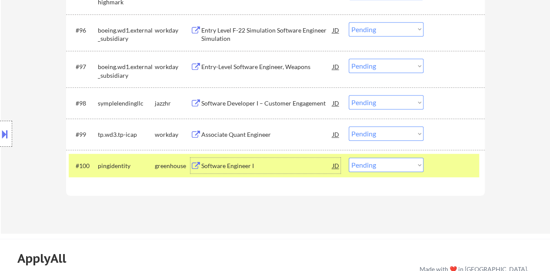
click at [391, 164] on select "Choose an option... Pending Applied Excluded (Questions) Excluded (Expired) Exc…" at bounding box center [386, 165] width 75 height 14
click at [349, 158] on select "Choose an option... Pending Applied Excluded (Questions) Excluded (Expired) Exc…" at bounding box center [386, 165] width 75 height 14
select select ""pending""
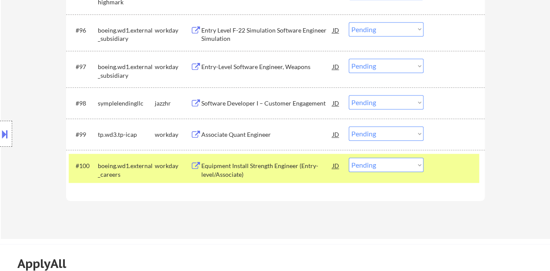
click at [440, 175] on div "#100 boeing.wd1.external_careers workday Equipment Install Strength Engineer (E…" at bounding box center [274, 168] width 411 height 29
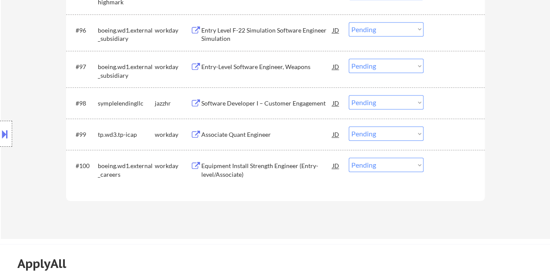
click at [240, 103] on div "Software Developer I – Customer Engagement" at bounding box center [266, 103] width 131 height 9
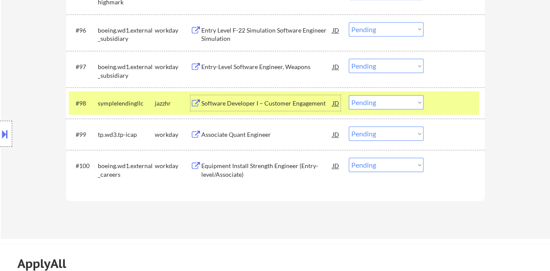
click at [400, 102] on select "Choose an option... Pending Applied Excluded (Questions) Excluded (Expired) Exc…" at bounding box center [386, 102] width 75 height 14
click at [349, 95] on select "Choose an option... Pending Applied Excluded (Questions) Excluded (Expired) Exc…" at bounding box center [386, 102] width 75 height 14
select select ""pending""
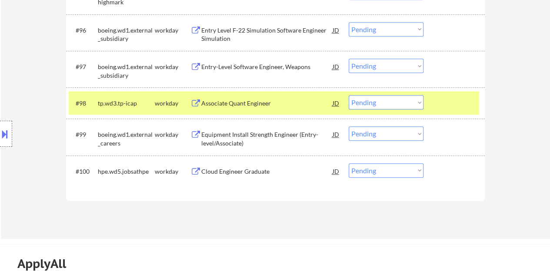
click at [458, 106] on div at bounding box center [455, 103] width 38 height 16
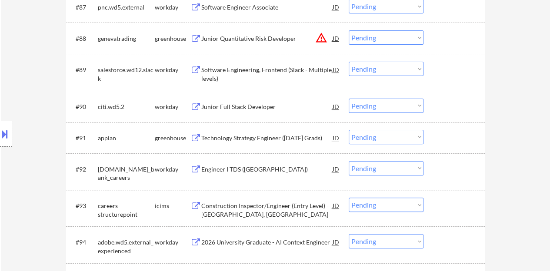
scroll to position [3349, 0]
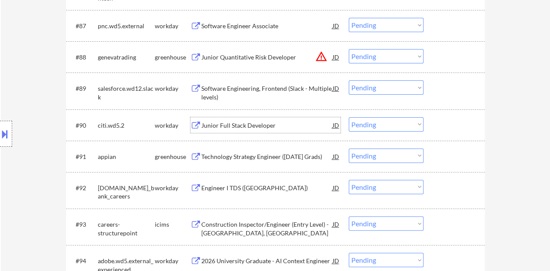
click at [256, 122] on div "Junior Full Stack Developer" at bounding box center [266, 125] width 131 height 9
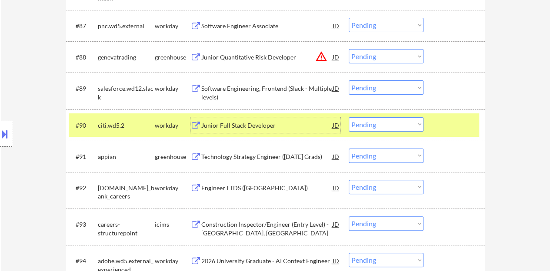
click at [387, 126] on select "Choose an option... Pending Applied Excluded (Questions) Excluded (Expired) Exc…" at bounding box center [386, 124] width 75 height 14
click at [349, 117] on select "Choose an option... Pending Applied Excluded (Questions) Excluded (Expired) Exc…" at bounding box center [386, 124] width 75 height 14
select select ""pending""
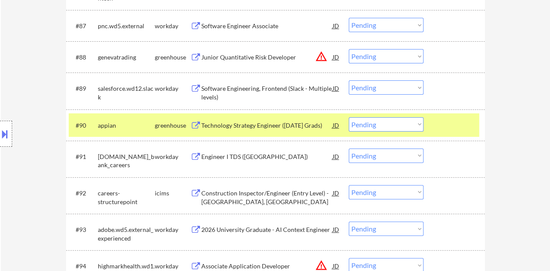
click at [460, 116] on div "#90 appian greenhouse Technology Strategy Engineer (Dec 2025 Grads) JD warning_…" at bounding box center [274, 125] width 411 height 23
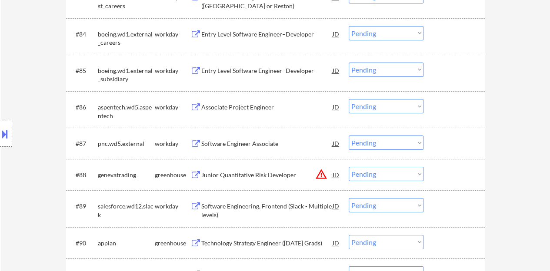
scroll to position [3218, 0]
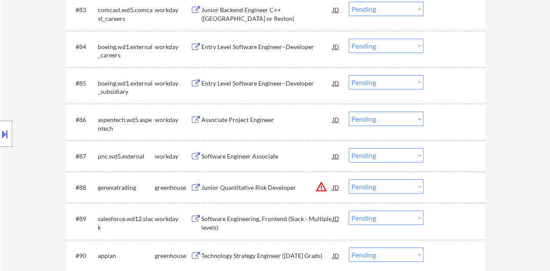
click at [229, 117] on div "Associate Project Engineer" at bounding box center [266, 120] width 131 height 9
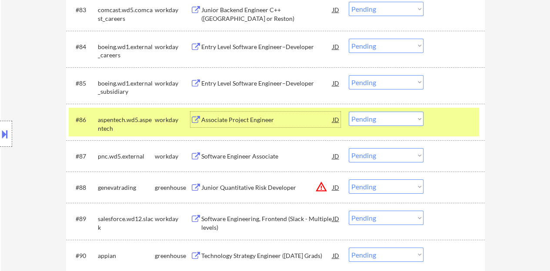
click at [407, 115] on select "Choose an option... Pending Applied Excluded (Questions) Excluded (Expired) Exc…" at bounding box center [386, 119] width 75 height 14
click at [349, 112] on select "Choose an option... Pending Applied Excluded (Questions) Excluded (Expired) Exc…" at bounding box center [386, 119] width 75 height 14
select select ""pending""
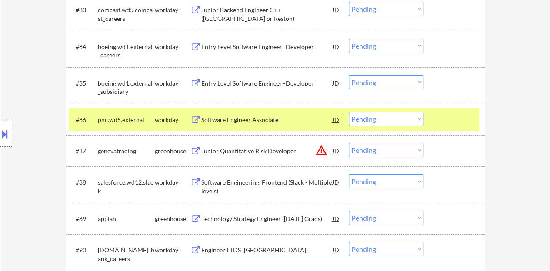
click at [459, 120] on div at bounding box center [455, 120] width 38 height 16
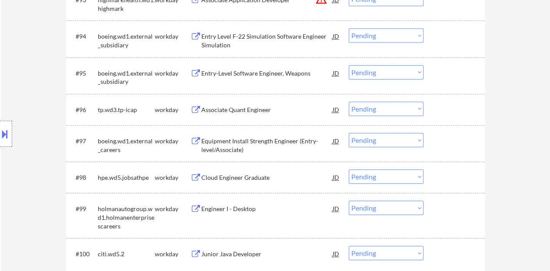
scroll to position [3566, 0]
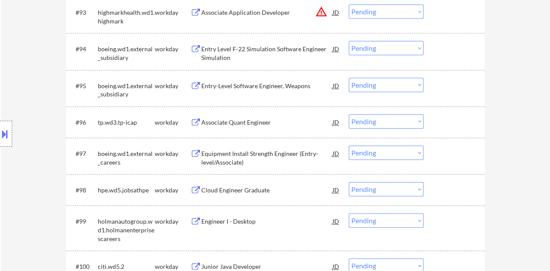
click at [271, 120] on div "Associate Quant Engineer" at bounding box center [266, 122] width 131 height 9
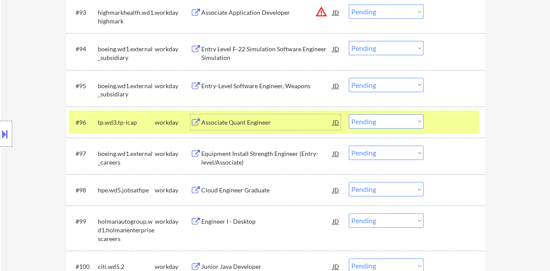
click at [381, 123] on select "Choose an option... Pending Applied Excluded (Questions) Excluded (Expired) Exc…" at bounding box center [386, 121] width 75 height 14
click at [349, 114] on select "Choose an option... Pending Applied Excluded (Questions) Excluded (Expired) Exc…" at bounding box center [386, 121] width 75 height 14
select select ""pending""
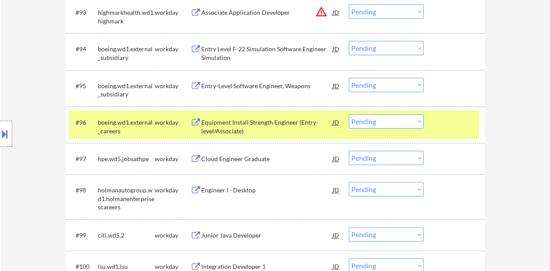
click at [446, 123] on div at bounding box center [455, 122] width 38 height 16
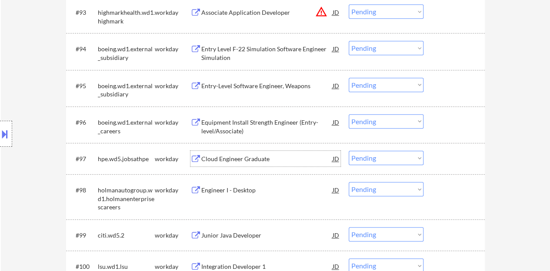
click at [234, 161] on div "Cloud Engineer Graduate" at bounding box center [266, 159] width 131 height 9
